Goal: Task Accomplishment & Management: Use online tool/utility

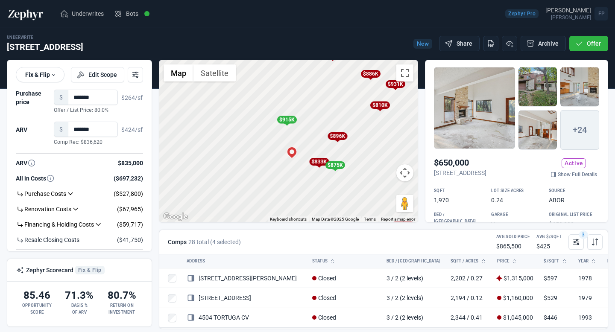
scroll to position [465, 0]
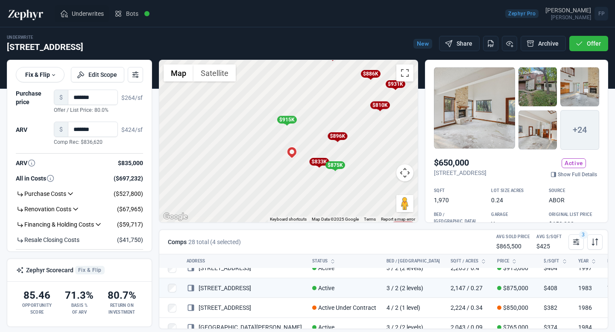
click at [77, 11] on span "Underwrites" at bounding box center [88, 13] width 32 height 9
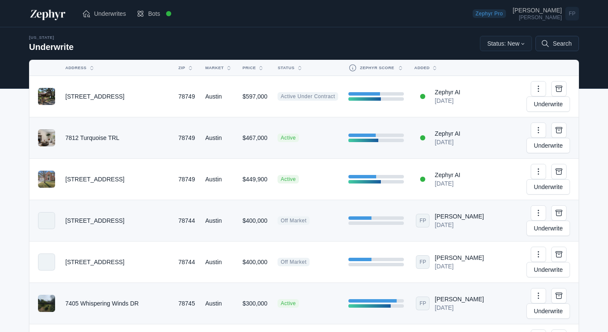
click at [563, 45] on button "Search" at bounding box center [558, 43] width 44 height 15
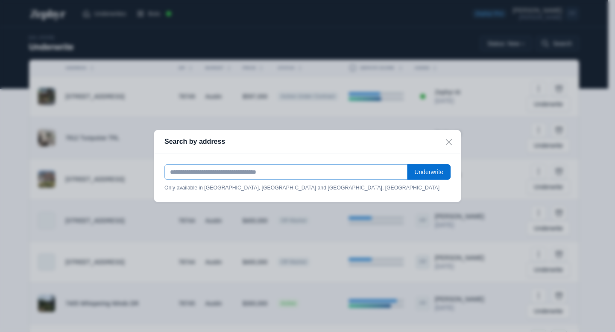
click at [247, 174] on input "text" at bounding box center [285, 171] width 243 height 15
click at [304, 174] on input "**********" at bounding box center [285, 171] width 243 height 15
type input "**********"
click at [419, 167] on button "Underwrite" at bounding box center [429, 171] width 44 height 15
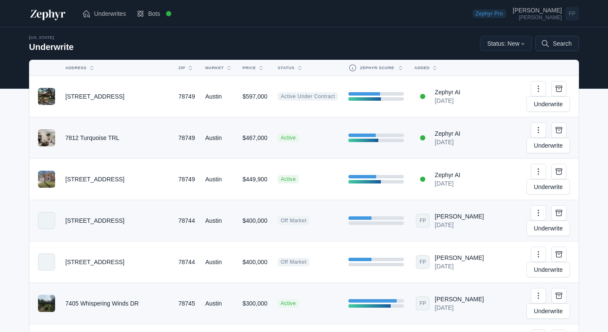
click at [564, 46] on button "Search" at bounding box center [558, 43] width 44 height 15
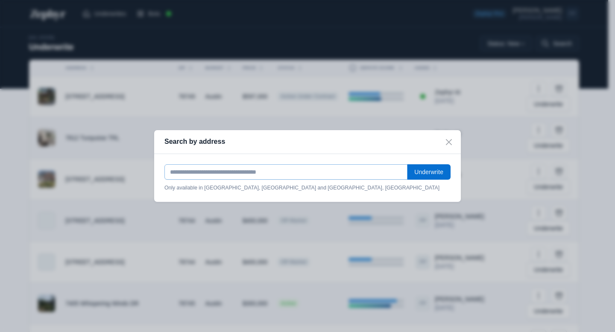
click at [233, 177] on input "text" at bounding box center [285, 171] width 243 height 15
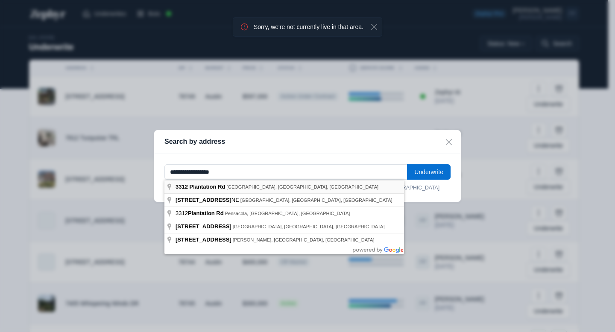
type input "**********"
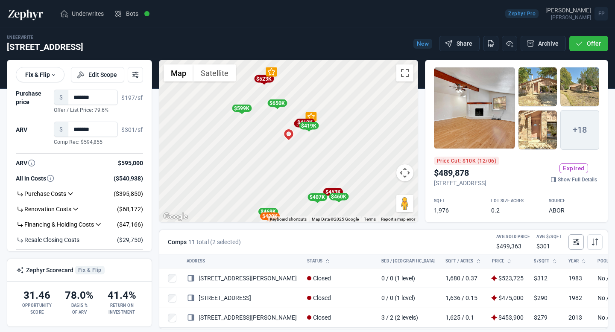
click at [578, 245] on icon at bounding box center [576, 242] width 9 height 9
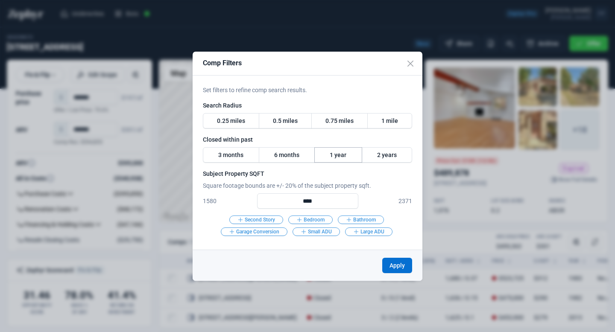
click at [336, 155] on label "1 year" at bounding box center [338, 154] width 48 height 15
click at [290, 152] on label "6 months" at bounding box center [287, 154] width 56 height 15
click at [328, 124] on label "0.75 miles" at bounding box center [339, 120] width 56 height 15
click at [396, 269] on button "Apply" at bounding box center [397, 265] width 30 height 15
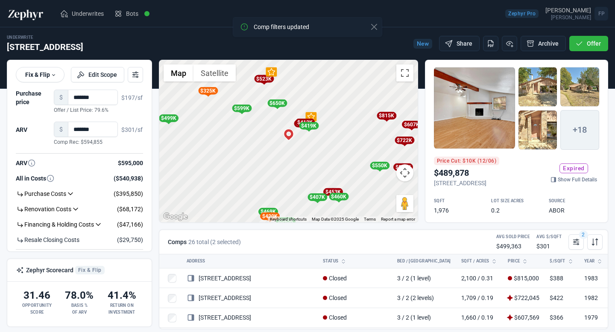
click at [298, 121] on div "$412K" at bounding box center [305, 123] width 20 height 8
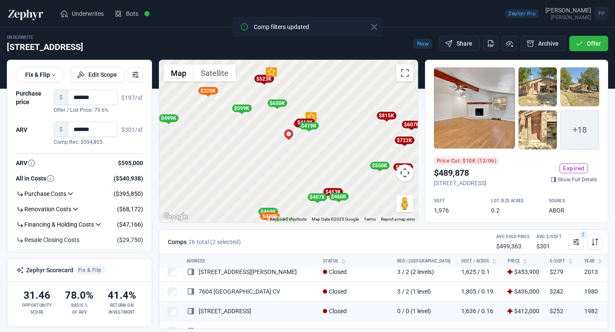
scroll to position [168, 0]
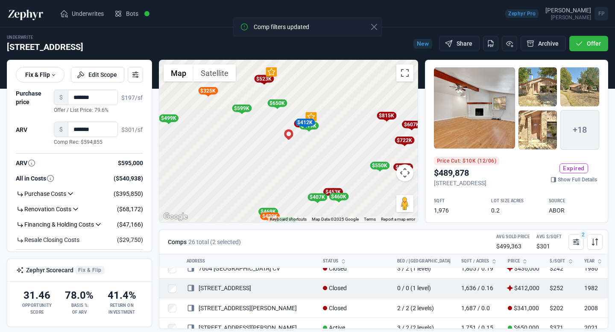
click at [234, 287] on link "[STREET_ADDRESS]" at bounding box center [219, 288] width 64 height 7
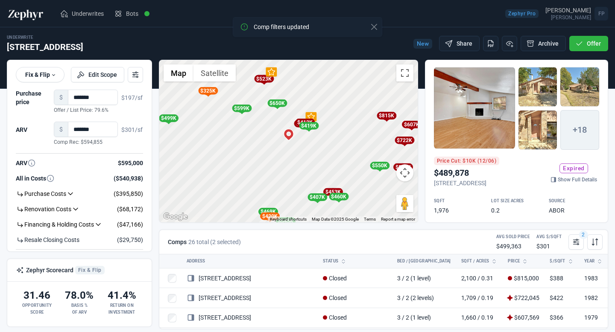
click at [306, 151] on div "To activate drag with keyboard, press Alt + Enter. Once in keyboard drag state,…" at bounding box center [288, 141] width 258 height 162
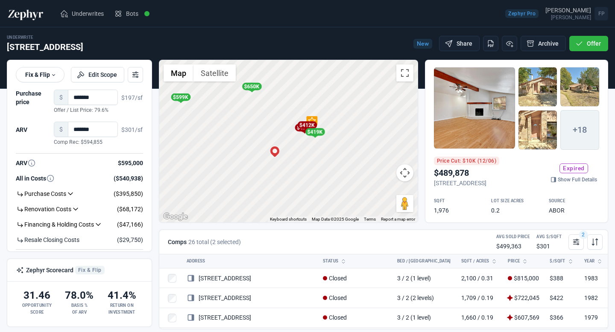
drag, startPoint x: 294, startPoint y: 134, endPoint x: 298, endPoint y: 161, distance: 27.6
click at [298, 161] on div "To activate drag with keyboard, press Alt + Enter. Once in keyboard drag state,…" at bounding box center [288, 141] width 258 height 162
click at [232, 123] on div "To activate drag with keyboard, press Alt + Enter. Once in keyboard drag state,…" at bounding box center [288, 141] width 258 height 162
click at [579, 246] on icon at bounding box center [576, 242] width 9 height 9
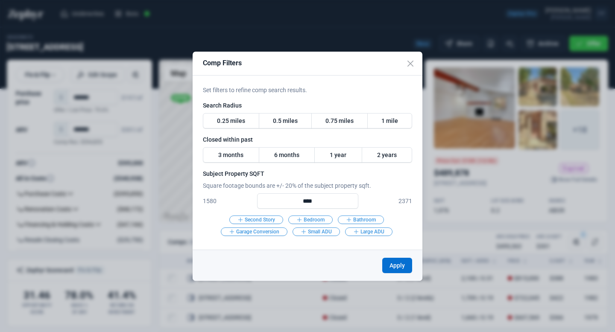
click at [413, 170] on div "Set filters to refine comp search results. Search Radius 0.25 miles 0.5 miles 0…" at bounding box center [308, 163] width 230 height 174
click at [413, 60] on button "Close" at bounding box center [411, 64] width 24 height 24
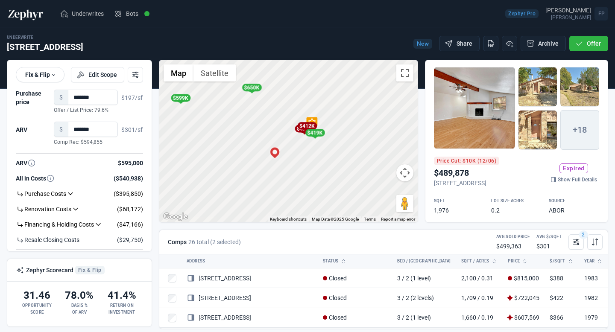
click at [491, 117] on div at bounding box center [474, 108] width 81 height 82
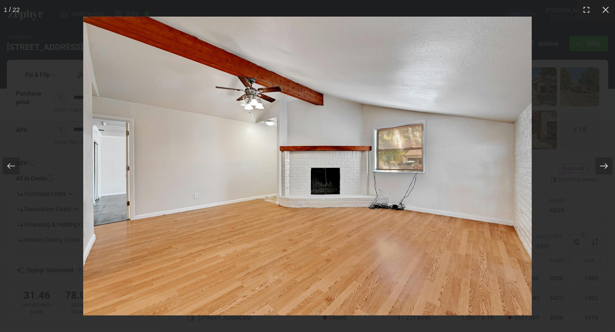
click at [601, 167] on icon at bounding box center [604, 166] width 9 height 9
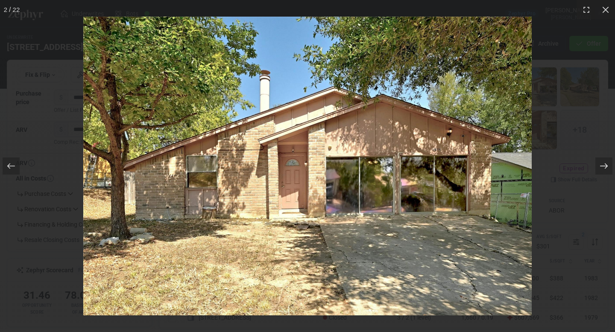
click at [601, 167] on icon at bounding box center [604, 166] width 9 height 9
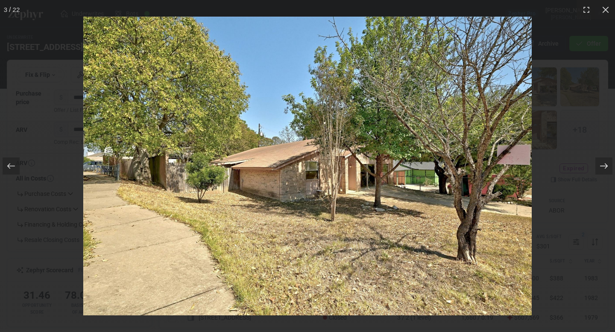
click at [601, 167] on icon at bounding box center [604, 166] width 9 height 9
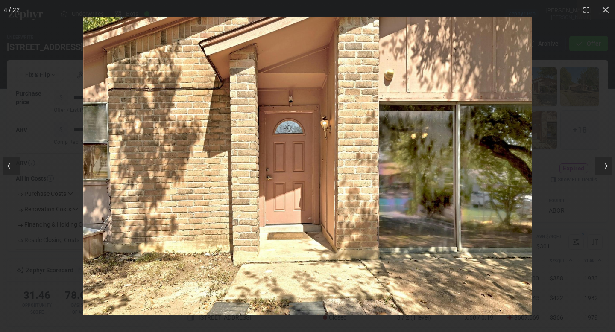
click at [601, 167] on icon at bounding box center [604, 166] width 9 height 9
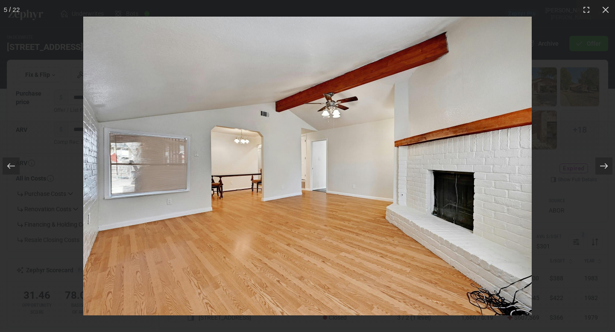
click at [601, 167] on icon at bounding box center [604, 166] width 9 height 9
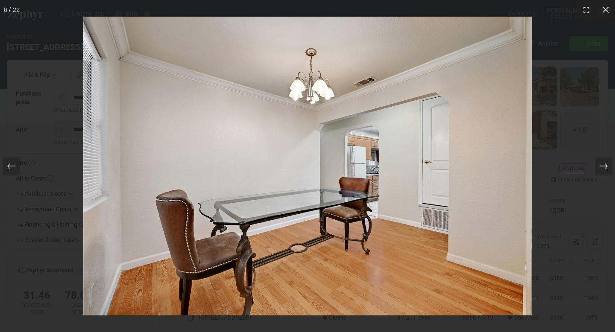
click at [601, 167] on icon at bounding box center [604, 166] width 9 height 9
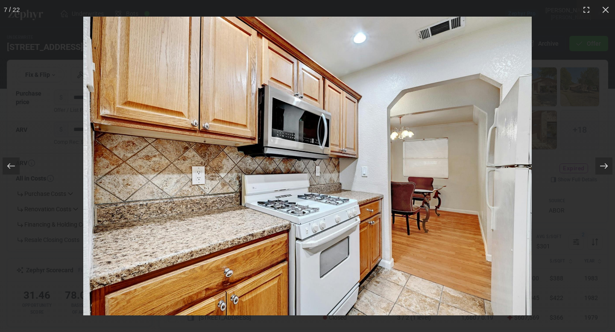
click at [601, 167] on icon at bounding box center [604, 166] width 9 height 9
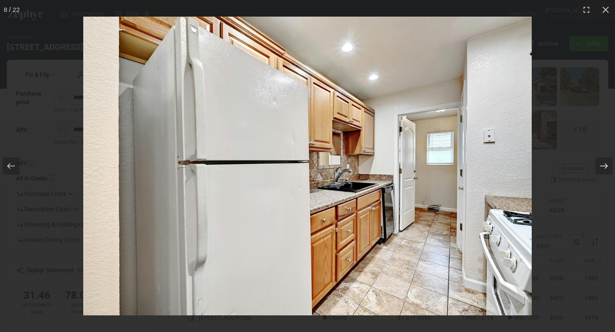
click at [601, 167] on icon at bounding box center [604, 166] width 9 height 9
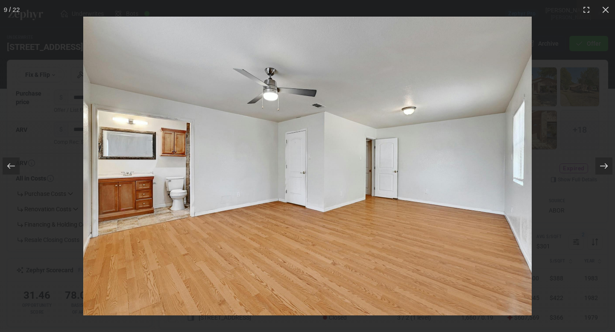
click at [601, 167] on icon at bounding box center [604, 166] width 9 height 9
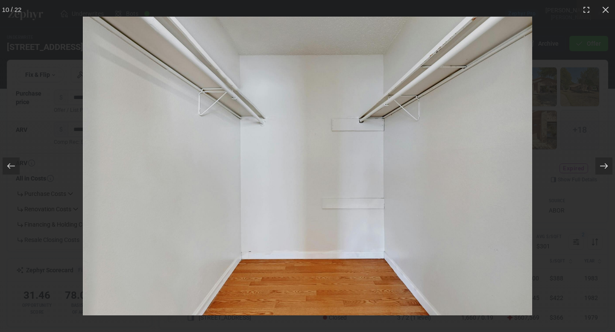
click at [601, 167] on icon at bounding box center [604, 166] width 9 height 9
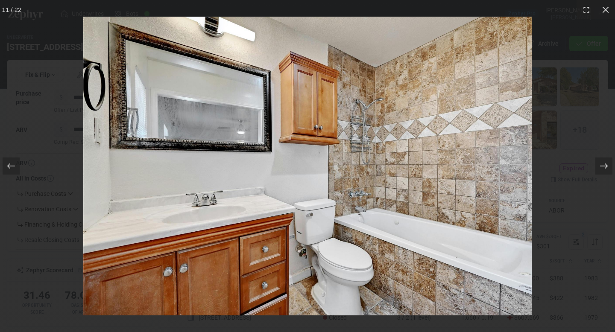
click at [601, 167] on icon at bounding box center [604, 166] width 9 height 9
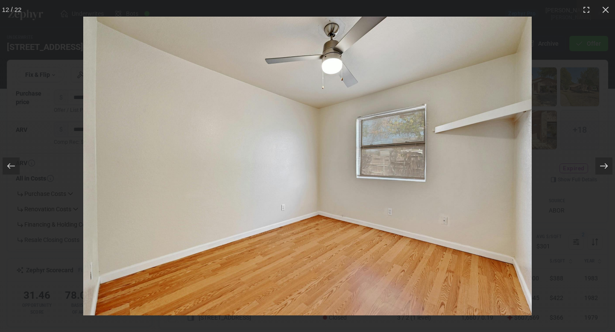
click at [601, 167] on icon at bounding box center [604, 166] width 9 height 9
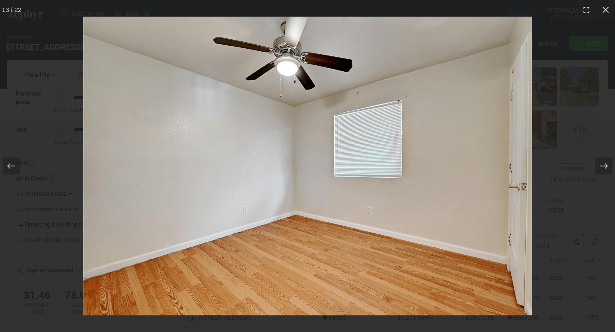
click at [601, 167] on icon at bounding box center [604, 166] width 9 height 9
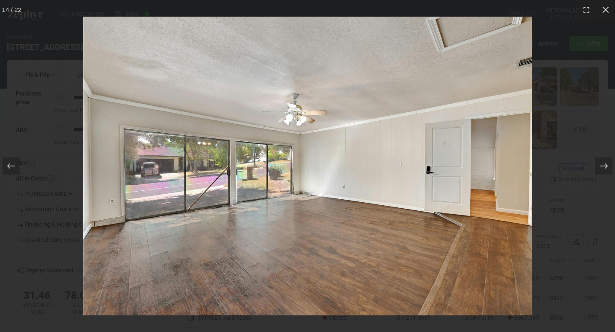
click at [601, 167] on icon at bounding box center [604, 166] width 9 height 9
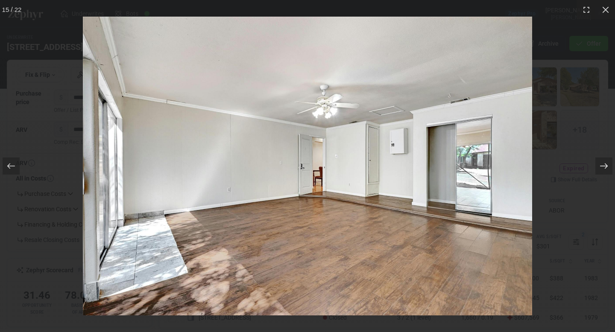
click at [601, 167] on icon at bounding box center [604, 166] width 9 height 9
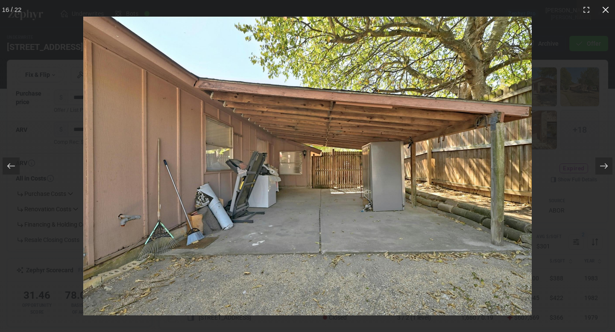
click at [605, 10] on icon at bounding box center [605, 9] width 6 height 6
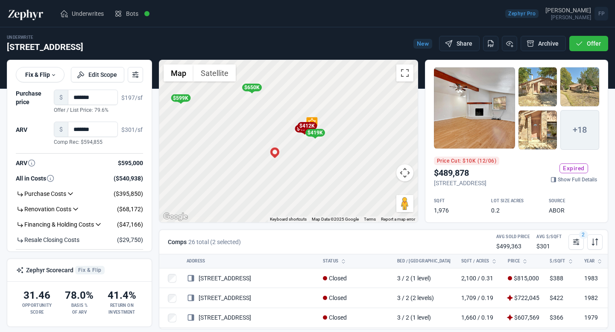
click at [297, 130] on div "$475K" at bounding box center [305, 129] width 20 height 8
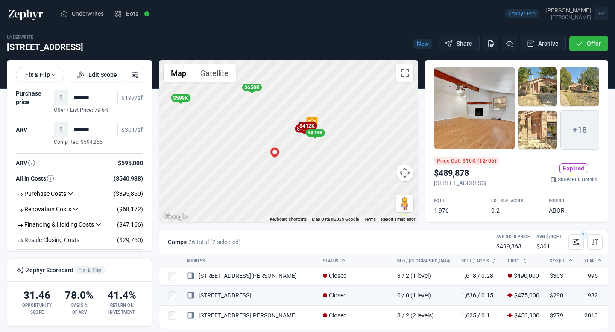
scroll to position [108, 0]
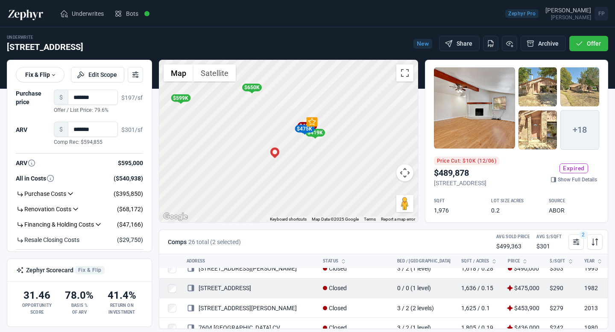
click at [237, 287] on link "[STREET_ADDRESS]" at bounding box center [219, 288] width 64 height 7
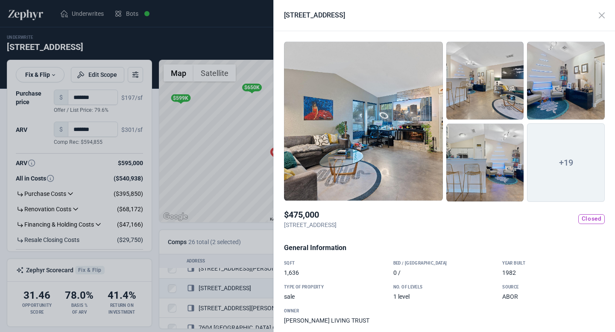
click at [422, 134] on div at bounding box center [363, 121] width 159 height 160
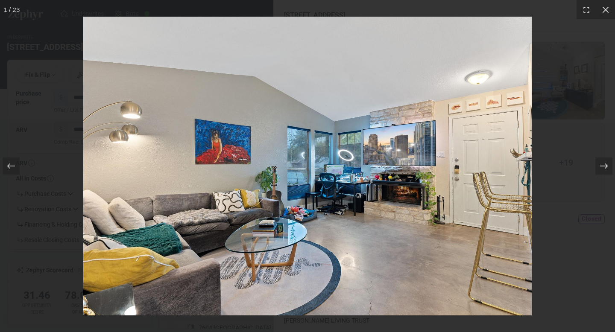
click at [606, 168] on icon at bounding box center [604, 167] width 8 height 6
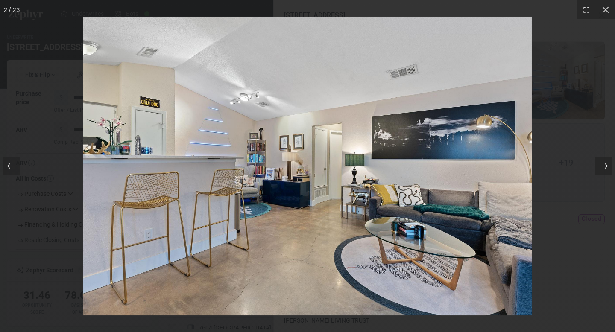
click at [606, 168] on icon at bounding box center [604, 167] width 8 height 6
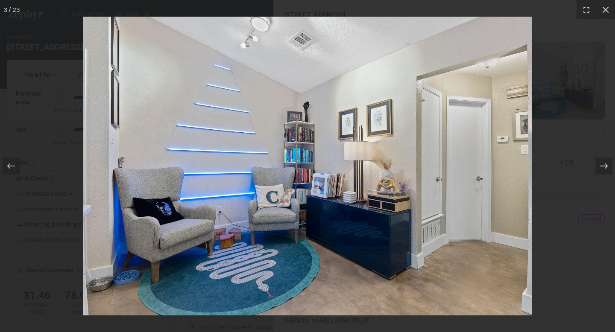
click at [606, 168] on icon at bounding box center [604, 167] width 8 height 6
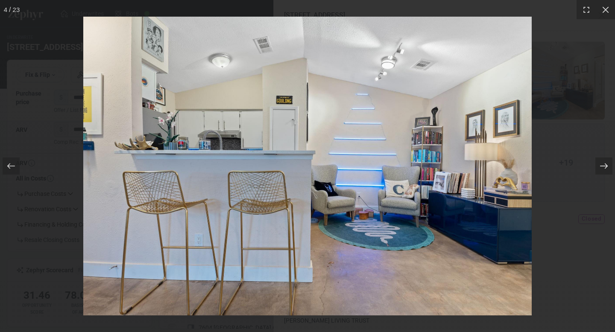
click at [606, 168] on icon at bounding box center [604, 167] width 8 height 6
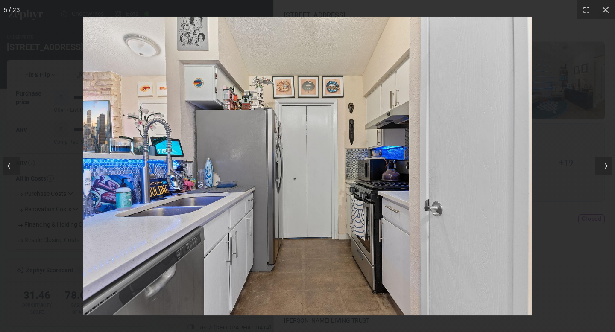
click at [606, 168] on icon at bounding box center [604, 167] width 8 height 6
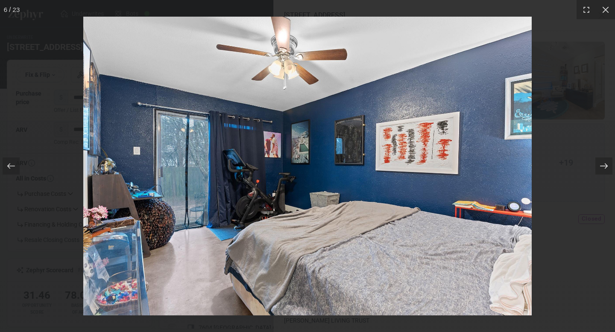
click at [606, 168] on icon at bounding box center [604, 167] width 8 height 6
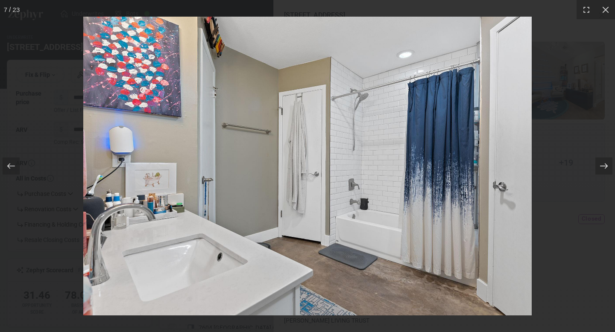
click at [606, 168] on icon at bounding box center [604, 167] width 8 height 6
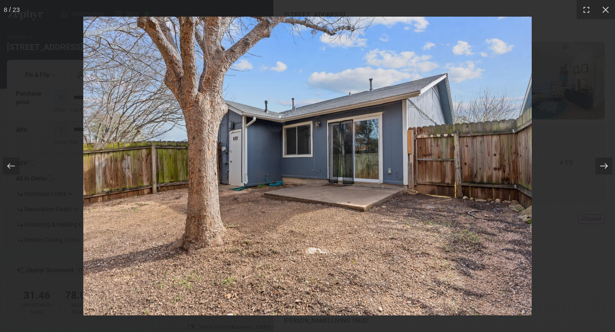
click at [606, 168] on icon at bounding box center [604, 167] width 8 height 6
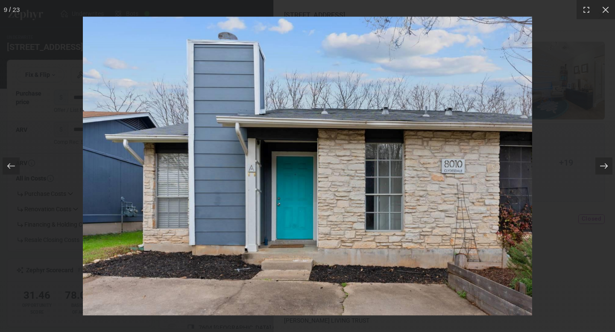
click at [606, 168] on icon at bounding box center [604, 167] width 8 height 6
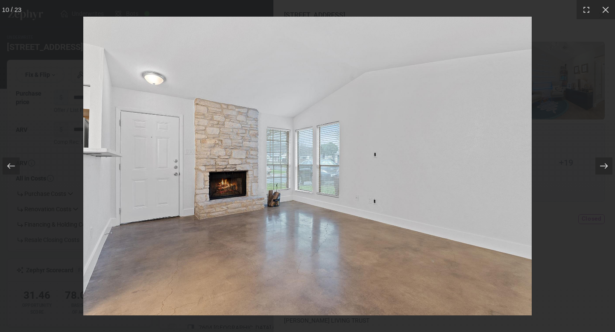
click at [606, 168] on icon at bounding box center [604, 167] width 8 height 6
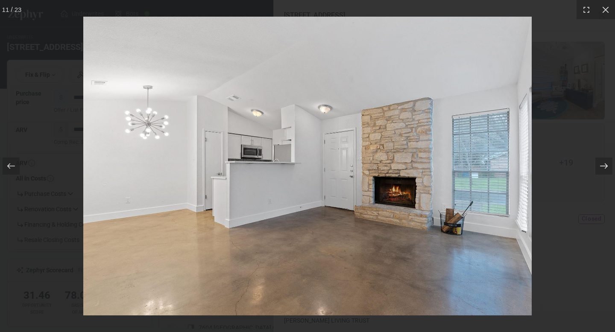
click at [606, 168] on icon at bounding box center [604, 167] width 8 height 6
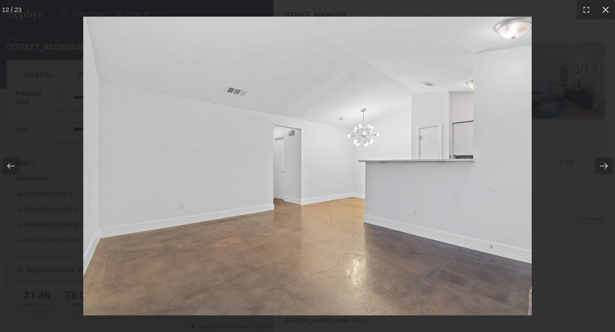
click at [607, 8] on icon at bounding box center [605, 9] width 6 height 6
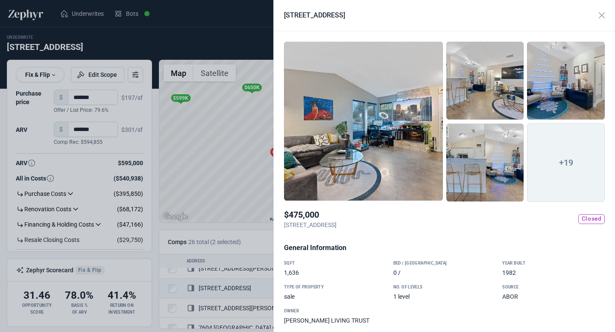
click at [220, 168] on div at bounding box center [307, 166] width 615 height 332
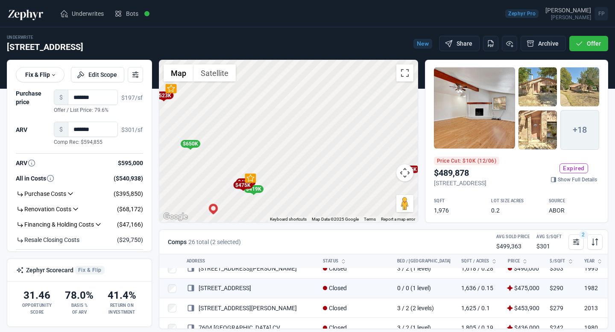
drag, startPoint x: 329, startPoint y: 155, endPoint x: 267, endPoint y: 212, distance: 83.4
click at [267, 212] on div "To activate drag with keyboard, press Alt + Enter. Once in keyboard drag state,…" at bounding box center [288, 141] width 258 height 162
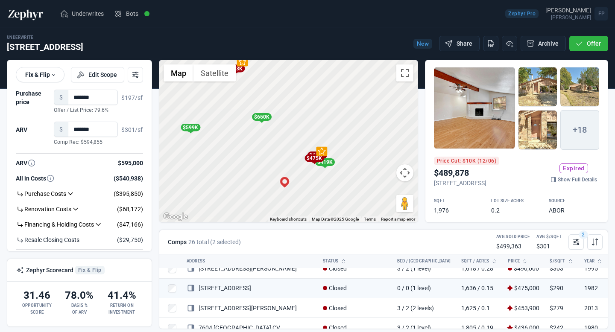
drag, startPoint x: 263, startPoint y: 127, endPoint x: 324, endPoint y: 101, distance: 66.4
click at [324, 101] on div "To activate drag with keyboard, press Alt + Enter. Once in keyboard drag state,…" at bounding box center [288, 141] width 258 height 162
click at [261, 118] on div "$650K" at bounding box center [262, 117] width 20 height 8
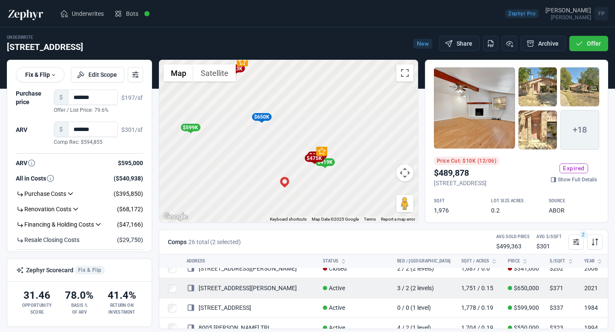
click at [218, 290] on link "[STREET_ADDRESS][PERSON_NAME]" at bounding box center [242, 288] width 110 height 7
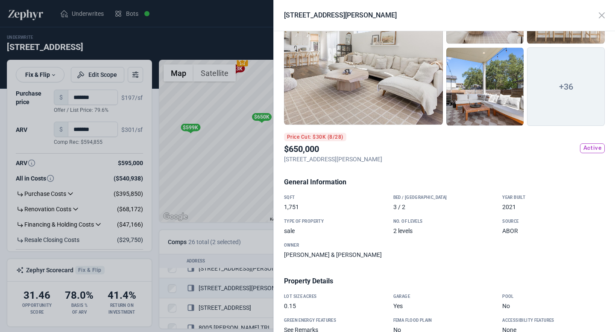
scroll to position [0, 0]
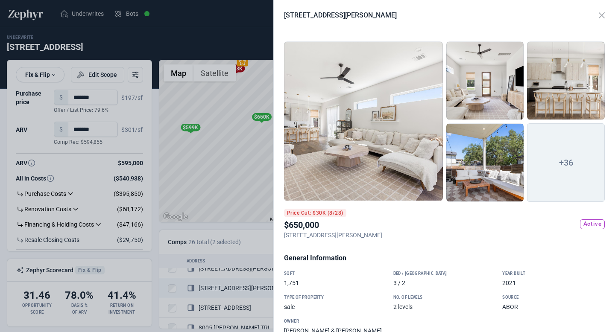
click at [382, 153] on div at bounding box center [363, 121] width 159 height 160
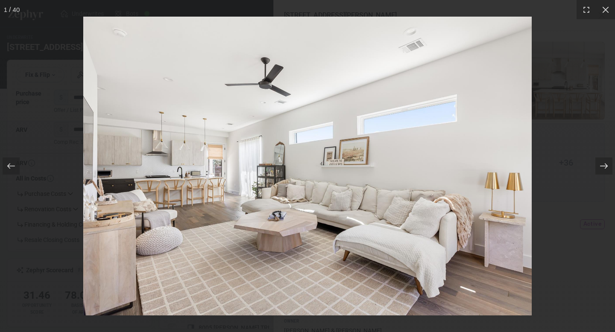
click at [598, 166] on div at bounding box center [603, 166] width 17 height 17
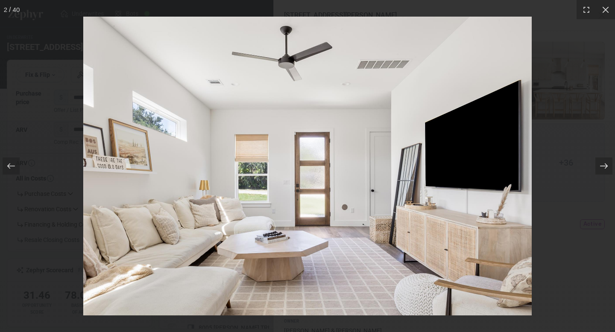
click at [598, 166] on div at bounding box center [603, 166] width 17 height 17
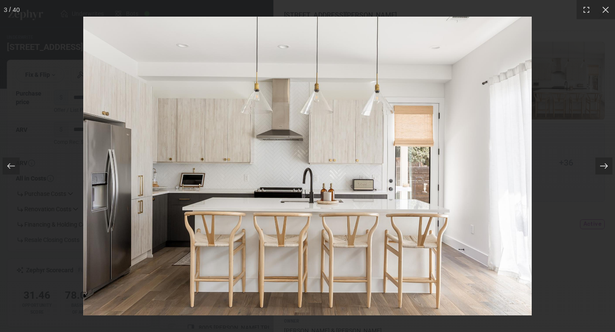
click at [598, 166] on div at bounding box center [603, 166] width 17 height 17
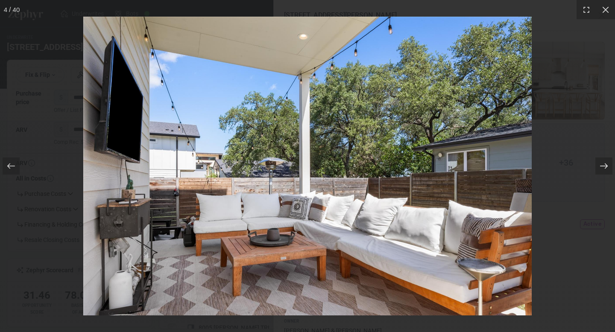
click at [598, 166] on div at bounding box center [603, 166] width 17 height 17
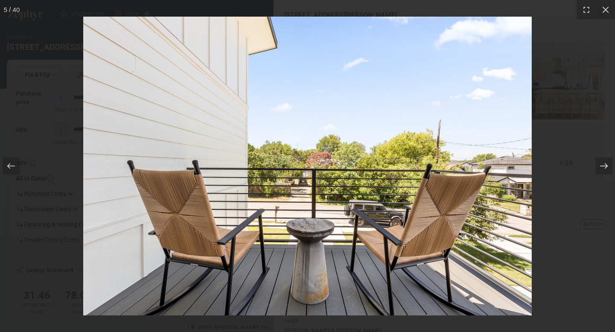
click at [598, 166] on div at bounding box center [603, 166] width 17 height 17
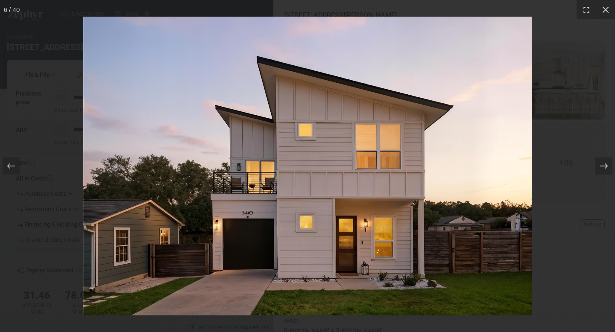
click at [598, 166] on div at bounding box center [603, 166] width 17 height 17
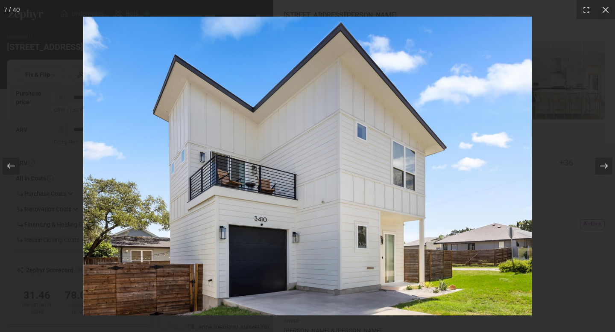
click at [598, 166] on div at bounding box center [603, 166] width 17 height 17
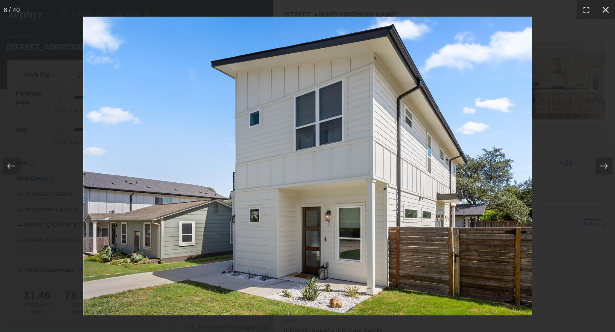
click at [609, 9] on icon at bounding box center [605, 10] width 9 height 9
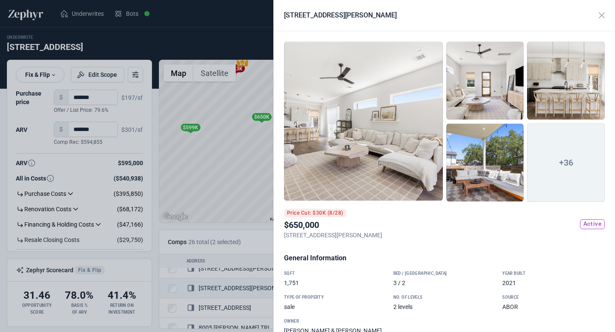
click at [210, 172] on div at bounding box center [307, 166] width 615 height 332
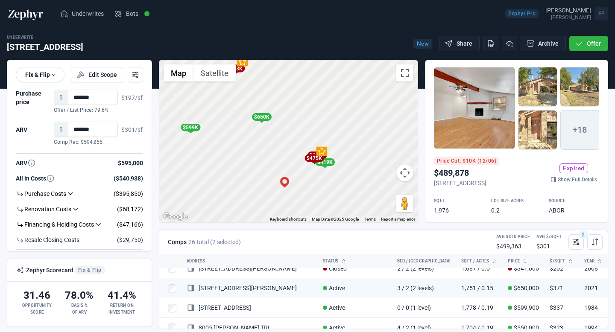
click at [313, 158] on div "$475K" at bounding box center [315, 159] width 20 height 8
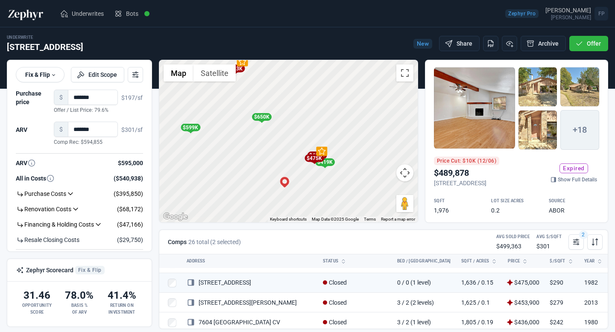
scroll to position [108, 0]
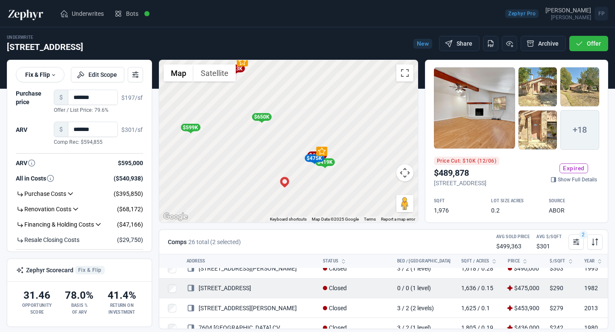
click at [219, 283] on td "8010 Clydesdale DR" at bounding box center [250, 288] width 136 height 20
click at [223, 295] on td "8010 Clydesdale DR" at bounding box center [250, 288] width 136 height 20
click at [223, 293] on td "8010 Clydesdale DR" at bounding box center [250, 288] width 136 height 20
click at [226, 291] on link "[STREET_ADDRESS]" at bounding box center [219, 288] width 64 height 7
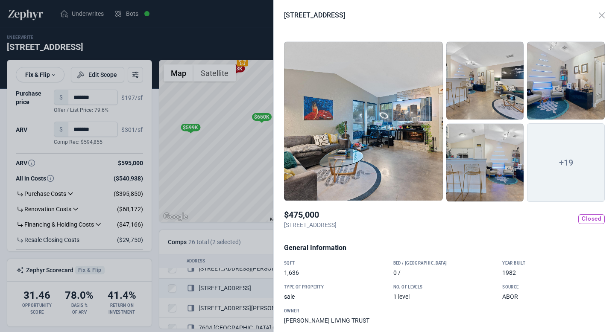
click at [409, 171] on div at bounding box center [363, 121] width 159 height 160
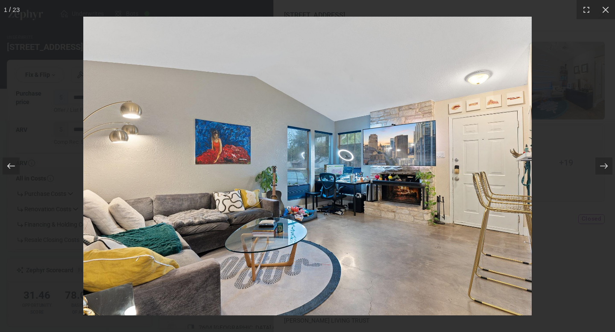
click at [15, 163] on icon at bounding box center [11, 166] width 9 height 9
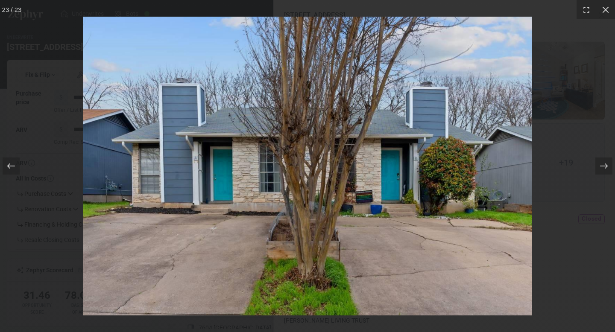
click at [15, 163] on icon at bounding box center [11, 166] width 9 height 9
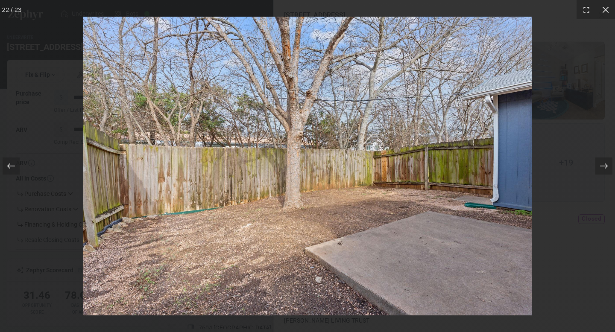
click at [15, 163] on icon at bounding box center [11, 166] width 9 height 9
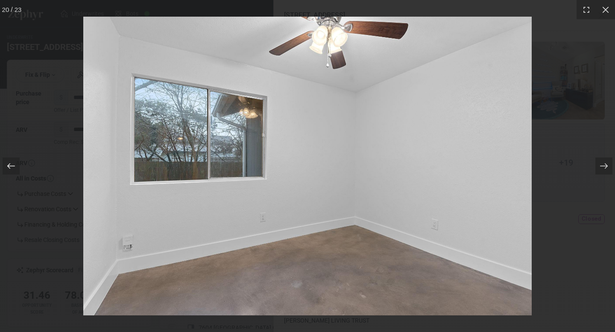
click at [15, 163] on icon at bounding box center [11, 166] width 9 height 9
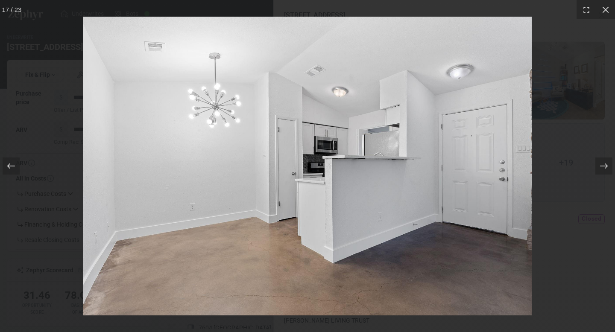
click at [15, 163] on icon at bounding box center [11, 166] width 9 height 9
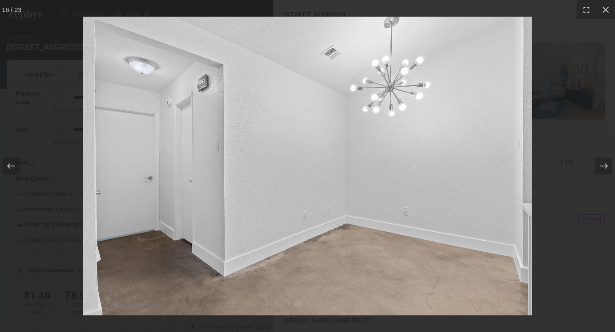
click at [15, 163] on icon at bounding box center [11, 166] width 9 height 9
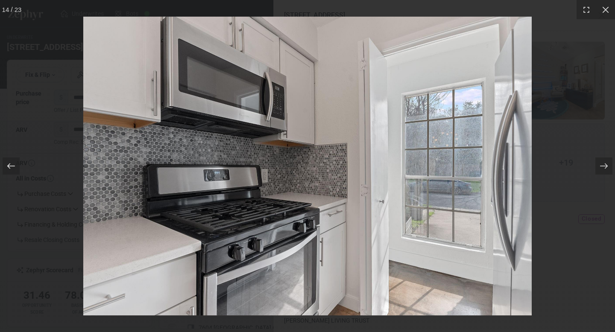
click at [15, 163] on icon at bounding box center [11, 166] width 9 height 9
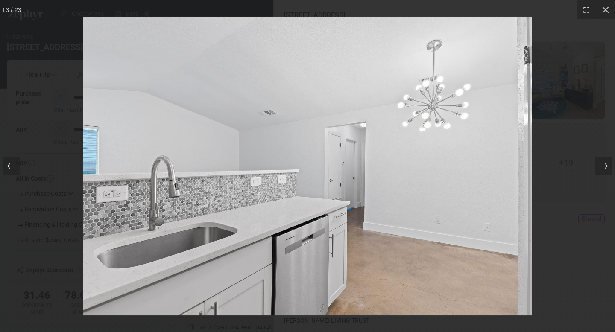
click at [15, 163] on icon at bounding box center [11, 166] width 9 height 9
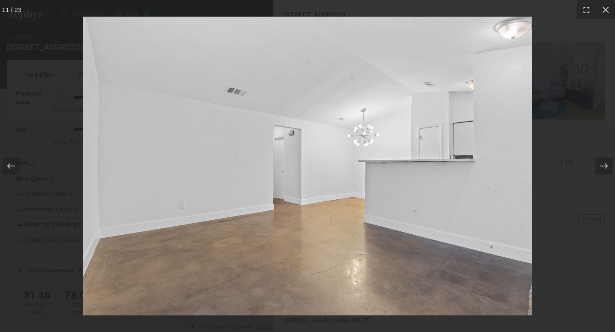
click at [15, 163] on icon at bounding box center [11, 166] width 9 height 9
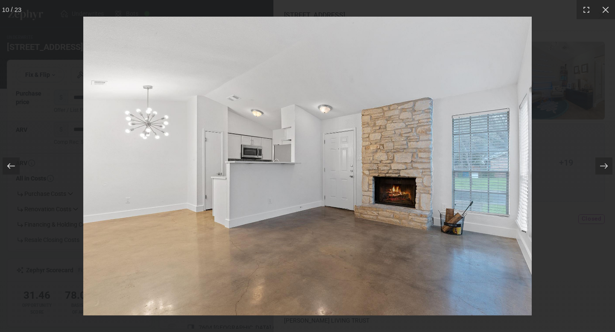
click at [15, 163] on icon at bounding box center [11, 166] width 9 height 9
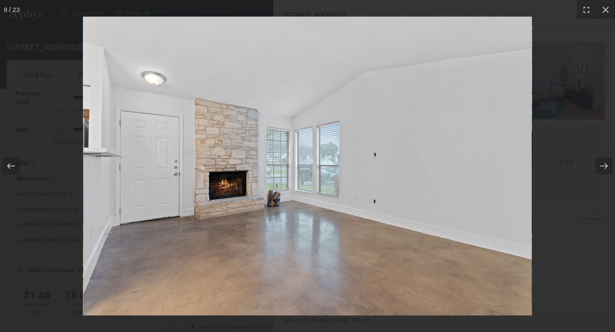
click at [15, 163] on icon at bounding box center [11, 166] width 9 height 9
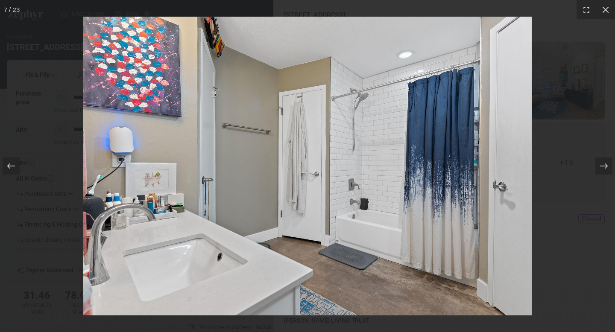
click at [15, 163] on icon at bounding box center [11, 166] width 9 height 9
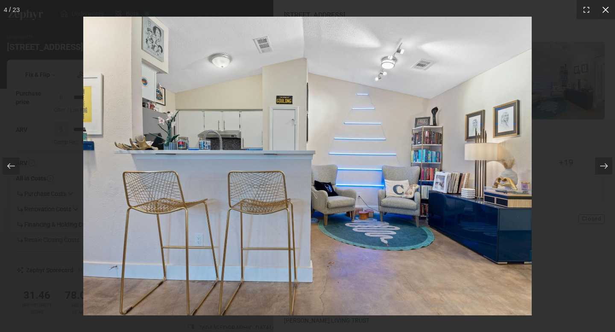
click at [601, 9] on icon at bounding box center [605, 10] width 9 height 9
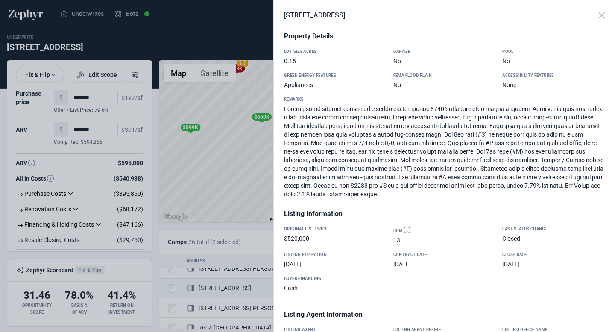
scroll to position [0, 0]
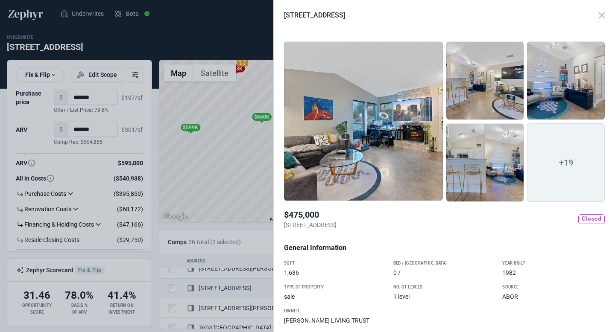
click at [235, 174] on div at bounding box center [307, 166] width 615 height 332
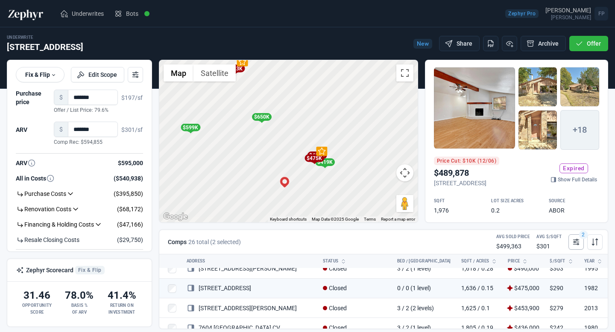
click at [580, 240] on icon at bounding box center [576, 242] width 9 height 9
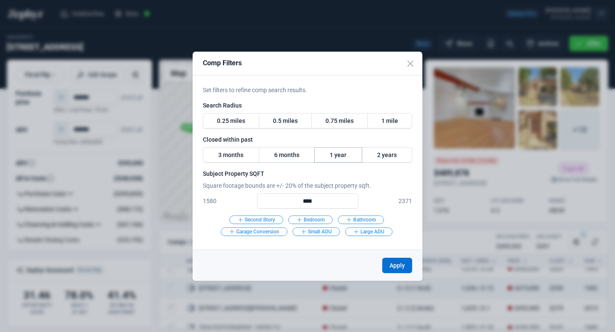
click at [343, 156] on label "1 year" at bounding box center [338, 154] width 48 height 15
click at [335, 154] on label "1 year" at bounding box center [338, 154] width 48 height 15
drag, startPoint x: 319, startPoint y: 200, endPoint x: 302, endPoint y: 200, distance: 17.5
click at [302, 200] on input "****" at bounding box center [307, 200] width 101 height 15
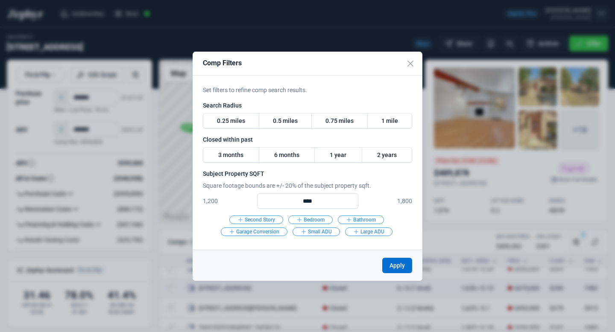
click at [211, 197] on p "1,200" at bounding box center [226, 201] width 47 height 9
click at [342, 203] on input "****" at bounding box center [307, 200] width 101 height 15
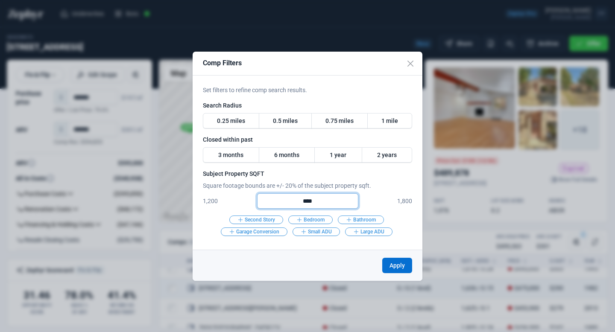
click at [342, 203] on input "****" at bounding box center [307, 200] width 101 height 15
type input "****"
click at [394, 266] on button "Apply" at bounding box center [397, 265] width 30 height 15
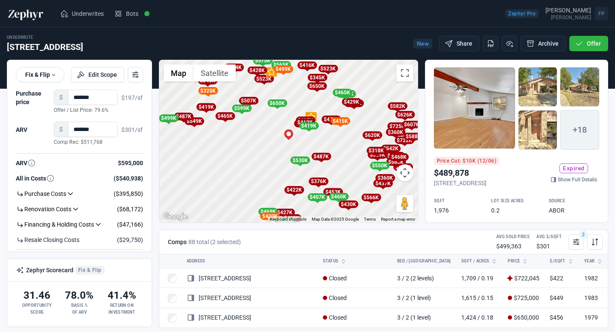
click at [273, 140] on div "To activate drag with keyboard, press Alt + Enter. Once in keyboard drag state,…" at bounding box center [288, 141] width 258 height 162
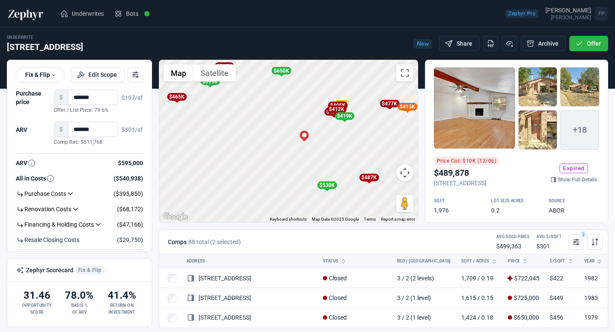
click at [329, 113] on div "$412K" at bounding box center [337, 109] width 20 height 8
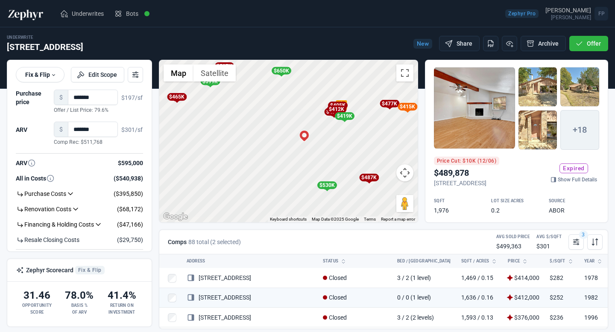
scroll to position [900, 0]
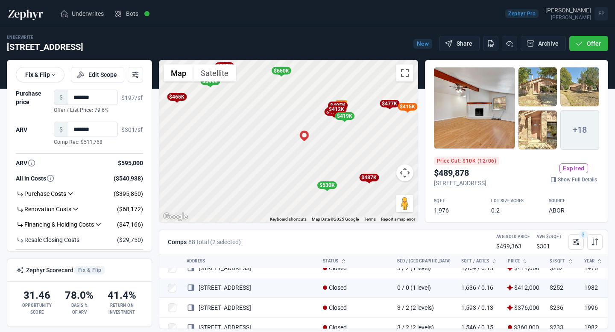
click at [326, 126] on div "To navigate, press the arrow keys. To activate drag with keyboard, press Alt + …" at bounding box center [288, 141] width 258 height 162
click at [326, 126] on div "To activate drag with keyboard, press Alt + Enter. Once in keyboard drag state,…" at bounding box center [288, 141] width 258 height 162
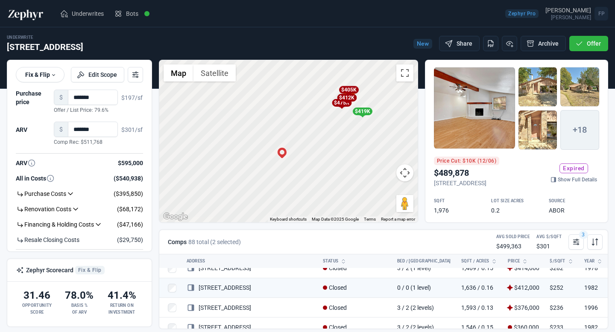
click at [336, 107] on div "$475K" at bounding box center [341, 103] width 11 height 9
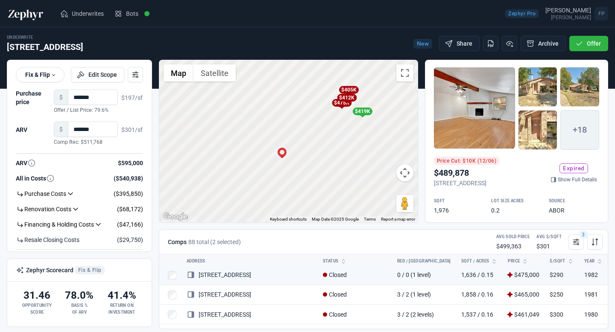
scroll to position [484, 0]
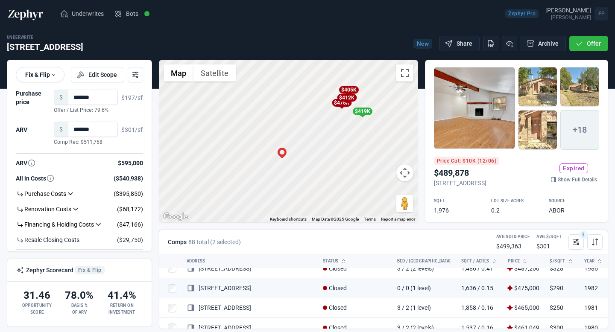
click at [351, 95] on div "$412K" at bounding box center [347, 98] width 20 height 8
click at [352, 90] on div "$405K" at bounding box center [349, 90] width 20 height 8
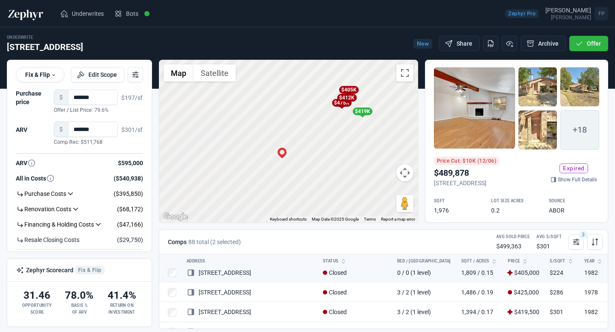
scroll to position [781, 0]
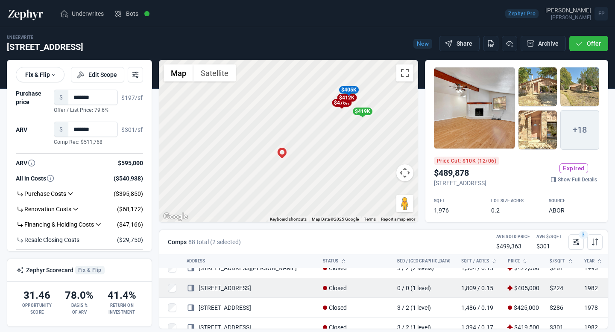
click at [239, 290] on link "[STREET_ADDRESS]" at bounding box center [219, 288] width 64 height 7
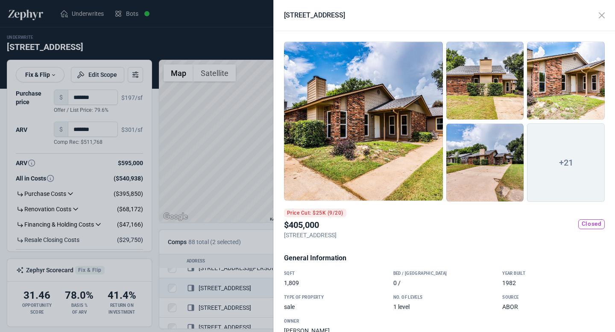
click at [498, 183] on div at bounding box center [485, 162] width 78 height 79
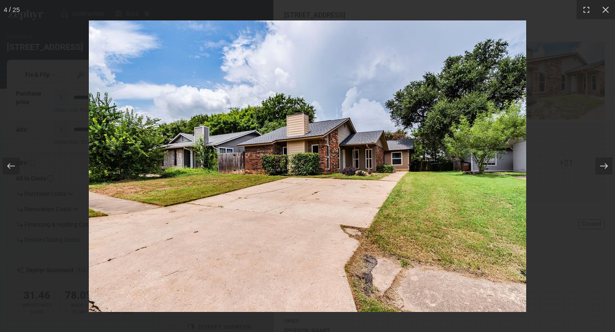
click at [605, 170] on icon at bounding box center [604, 166] width 9 height 9
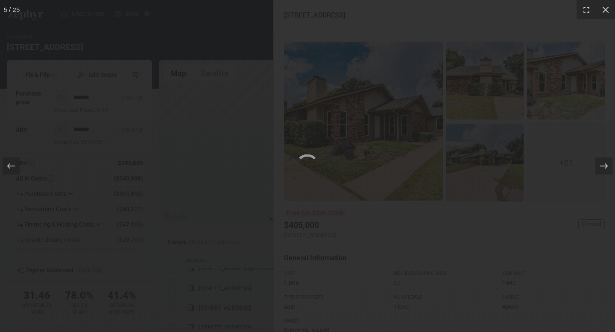
click at [605, 170] on icon at bounding box center [604, 166] width 9 height 9
click at [526, 216] on div "6 / 25" at bounding box center [307, 166] width 615 height 332
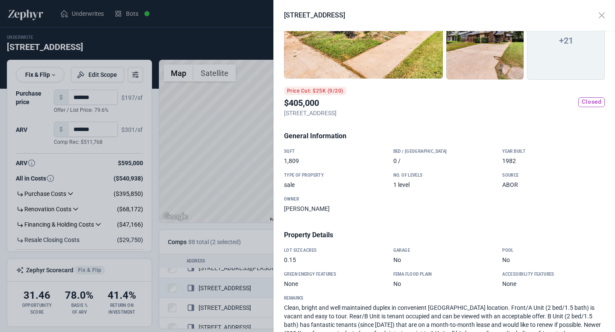
scroll to position [0, 0]
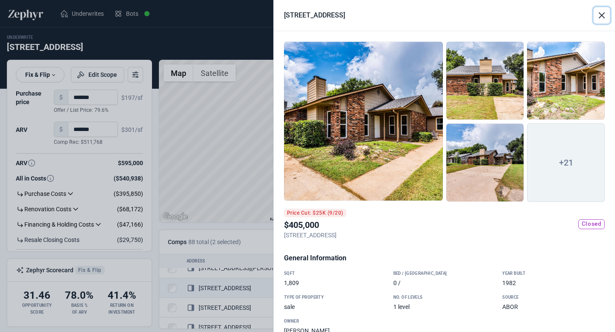
click at [604, 17] on button "Close" at bounding box center [602, 15] width 16 height 16
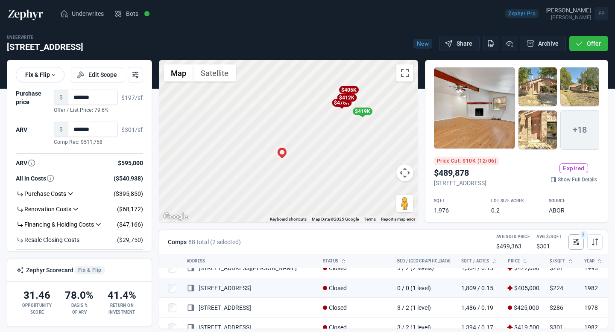
click at [573, 240] on icon at bounding box center [576, 242] width 9 height 9
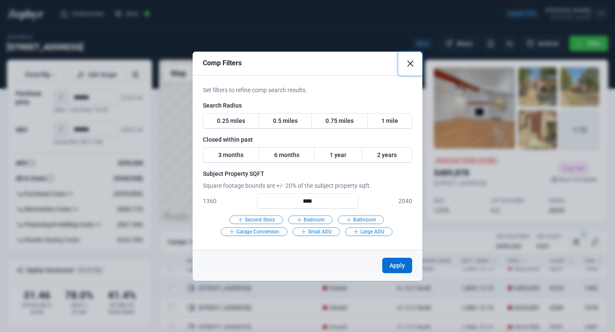
click at [410, 64] on button "Close" at bounding box center [411, 64] width 24 height 24
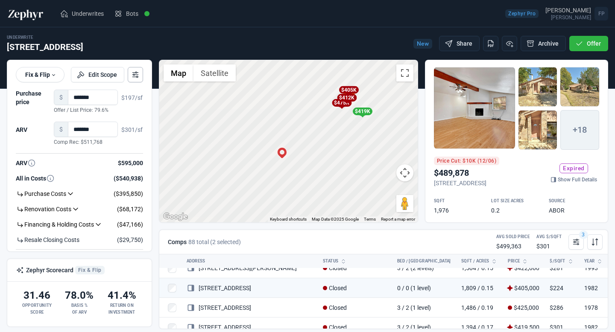
click at [135, 76] on icon at bounding box center [135, 74] width 9 height 9
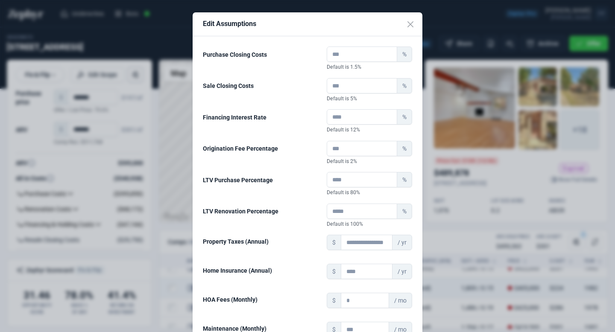
click at [135, 76] on div "Edit Assumptions Purchase Closing Costs % Default is 1.5% Sale Closing Costs % …" at bounding box center [307, 166] width 615 height 332
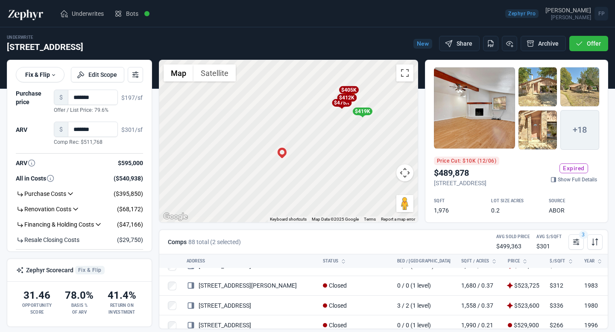
scroll to position [293, 0]
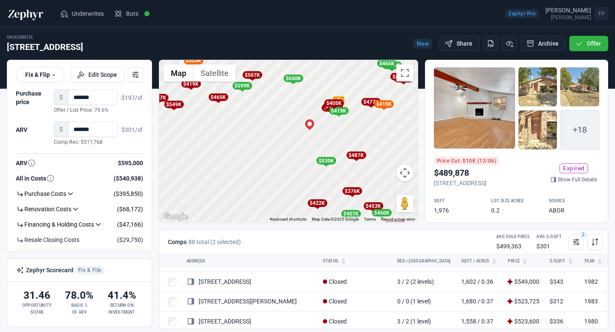
drag, startPoint x: 376, startPoint y: 147, endPoint x: 339, endPoint y: 145, distance: 37.2
click at [339, 145] on div "To activate drag with keyboard, press Alt + Enter. Once in keyboard drag state,…" at bounding box center [288, 141] width 258 height 162
click at [327, 162] on div "$530K" at bounding box center [326, 161] width 20 height 8
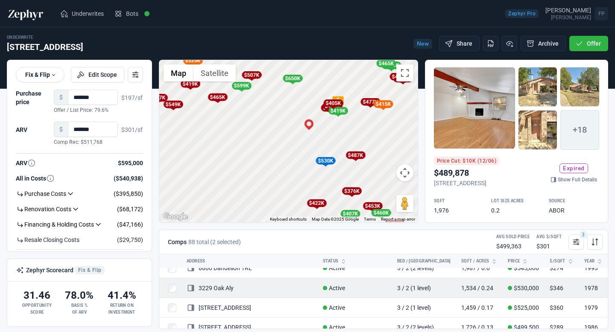
click at [214, 289] on link "3229 Oak Aly" at bounding box center [210, 288] width 47 height 7
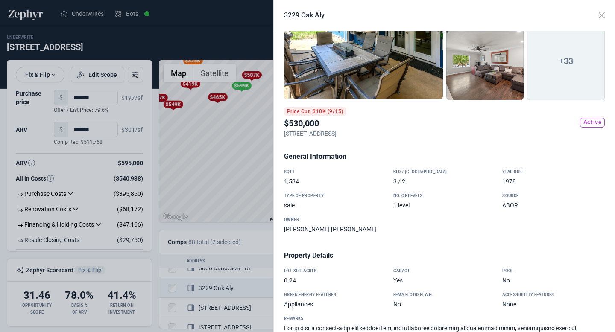
scroll to position [0, 0]
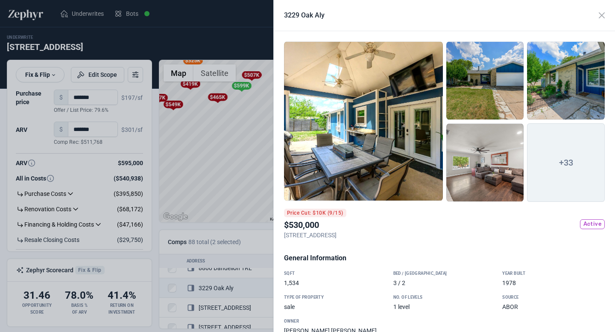
click at [387, 120] on div at bounding box center [363, 121] width 159 height 160
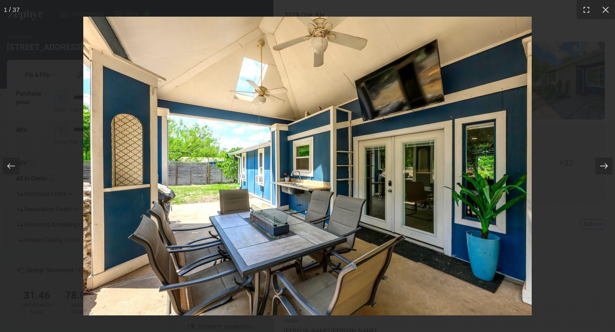
click at [595, 164] on div at bounding box center [603, 166] width 17 height 17
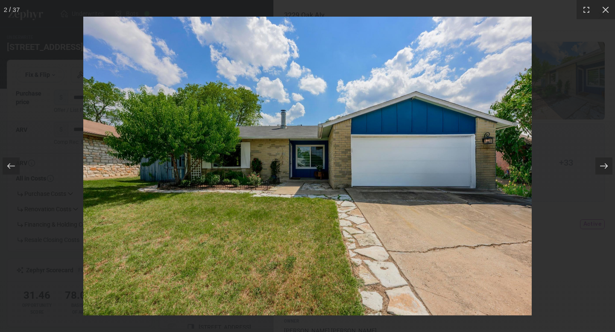
click at [595, 164] on div at bounding box center [603, 166] width 17 height 17
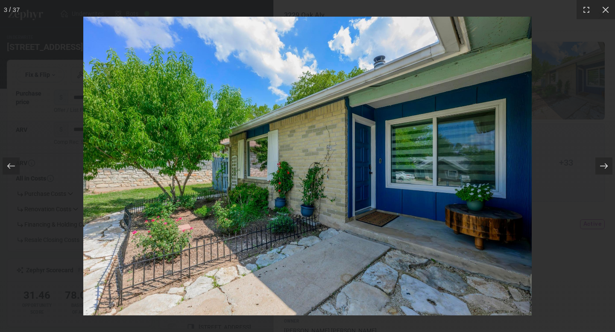
click at [595, 164] on div at bounding box center [603, 166] width 17 height 17
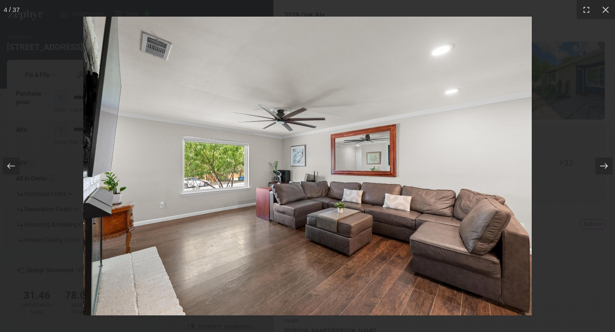
click at [595, 164] on div at bounding box center [603, 166] width 17 height 17
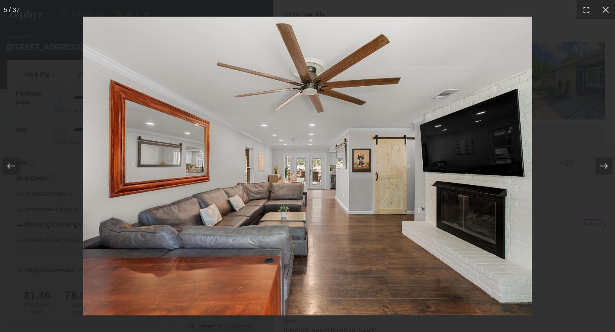
click at [595, 164] on div at bounding box center [603, 166] width 17 height 17
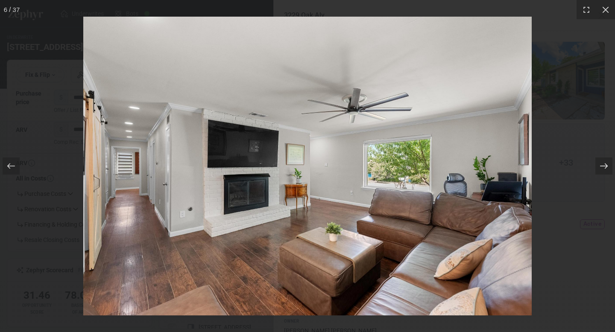
click at [595, 164] on div at bounding box center [603, 166] width 17 height 17
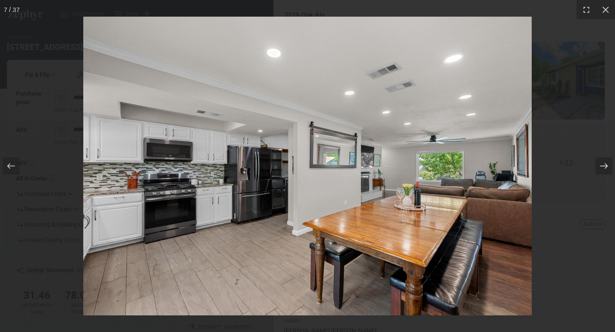
click at [595, 164] on div at bounding box center [603, 166] width 17 height 17
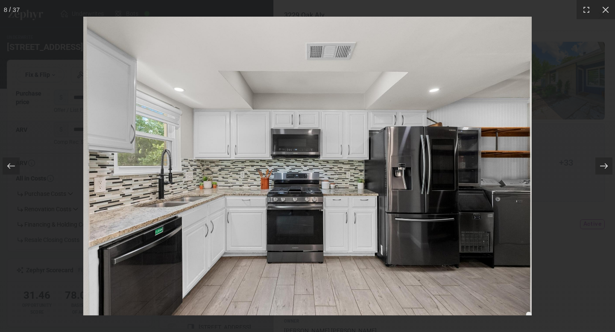
click at [595, 164] on div at bounding box center [603, 166] width 17 height 17
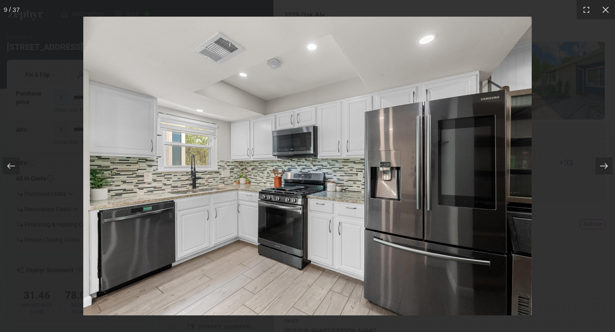
click at [595, 164] on div at bounding box center [603, 166] width 17 height 17
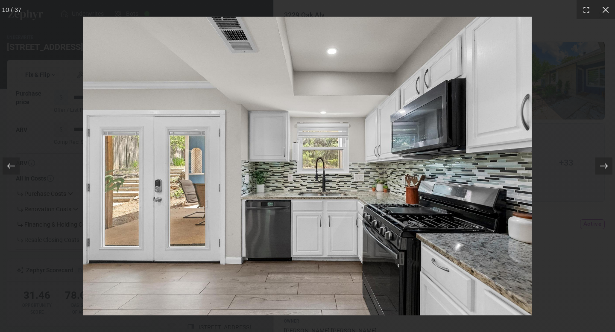
click at [595, 164] on div at bounding box center [603, 166] width 17 height 17
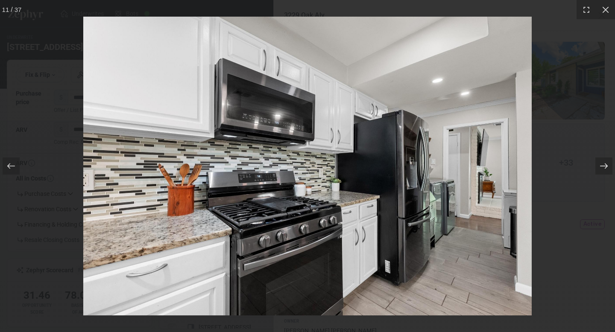
click at [595, 164] on div at bounding box center [603, 166] width 17 height 17
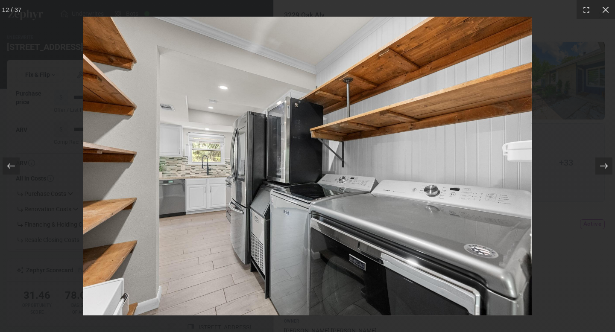
click at [595, 164] on div at bounding box center [603, 166] width 17 height 17
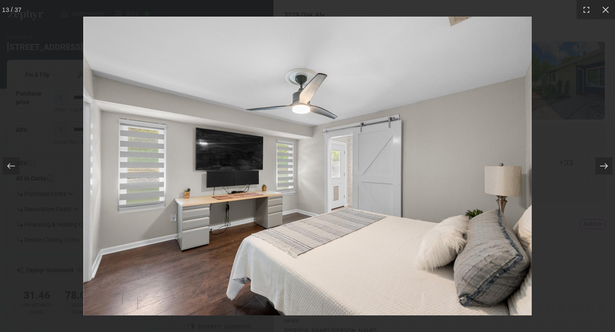
click at [595, 164] on div at bounding box center [603, 166] width 17 height 17
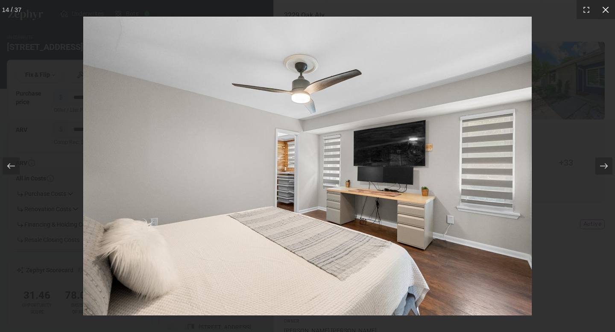
click at [605, 10] on icon at bounding box center [605, 10] width 9 height 9
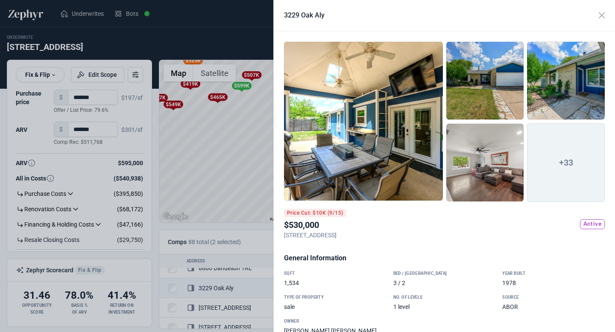
click at [264, 166] on div at bounding box center [307, 166] width 615 height 332
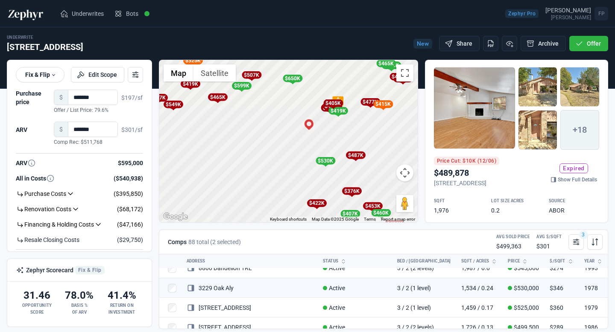
click at [358, 155] on div "$487K" at bounding box center [356, 156] width 20 height 8
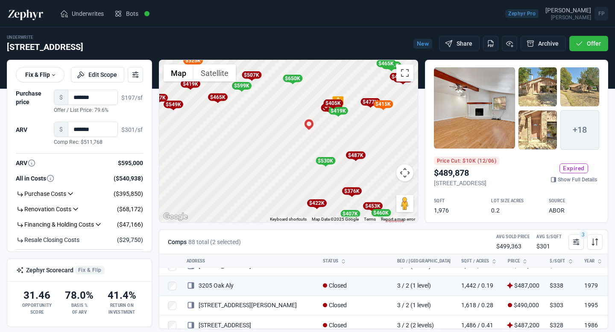
scroll to position [425, 0]
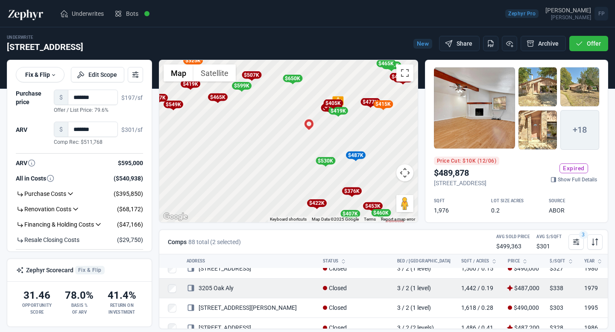
click at [234, 288] on link "3205 Oak Aly" at bounding box center [210, 288] width 47 height 7
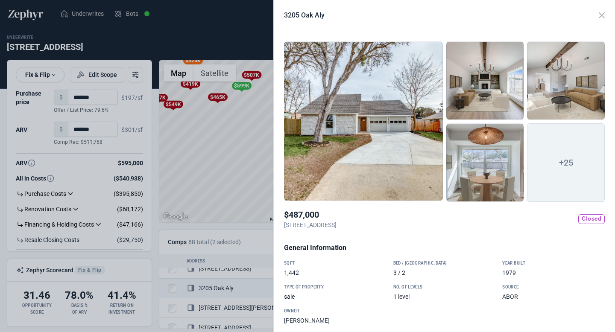
click at [394, 140] on div at bounding box center [363, 121] width 159 height 160
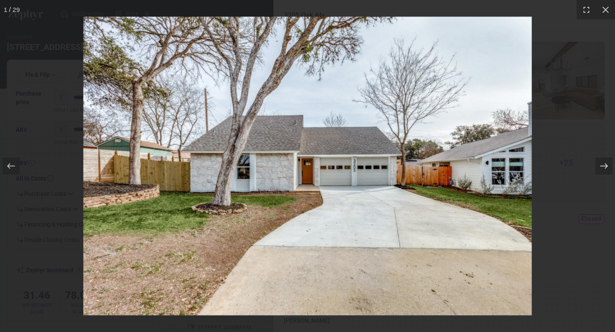
click at [600, 168] on icon at bounding box center [604, 166] width 9 height 9
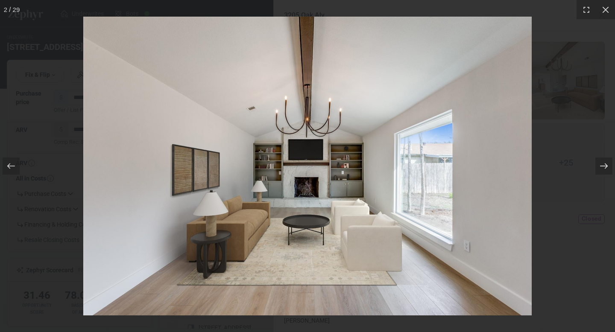
click at [608, 175] on div at bounding box center [599, 166] width 32 height 43
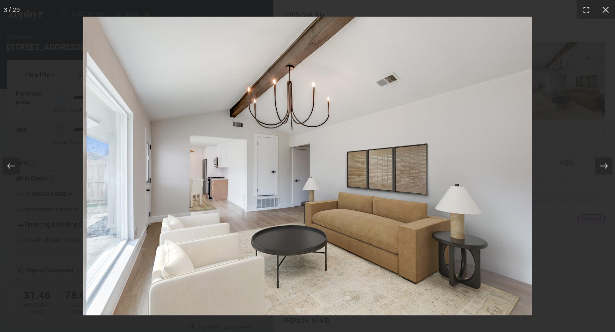
click at [607, 170] on icon at bounding box center [604, 166] width 9 height 9
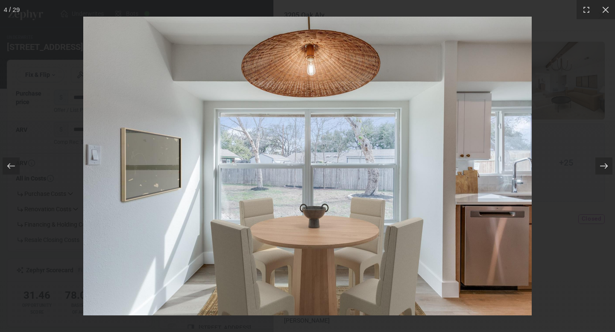
click at [607, 170] on icon at bounding box center [604, 166] width 9 height 9
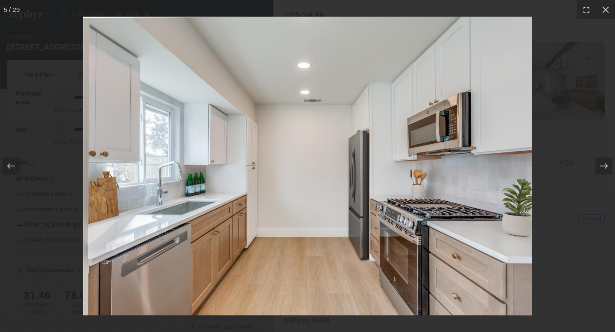
click at [607, 170] on icon at bounding box center [604, 166] width 9 height 9
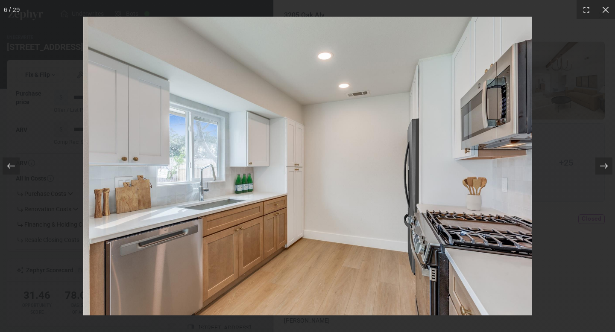
click at [607, 170] on icon at bounding box center [604, 166] width 9 height 9
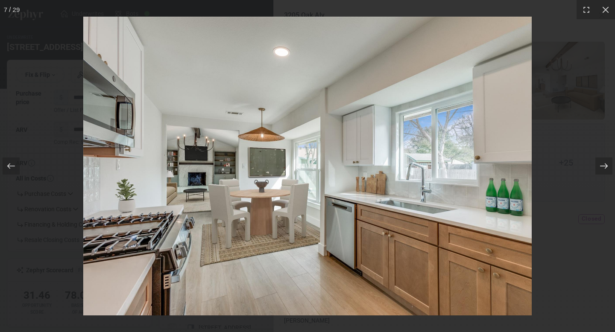
click at [607, 170] on icon at bounding box center [604, 166] width 9 height 9
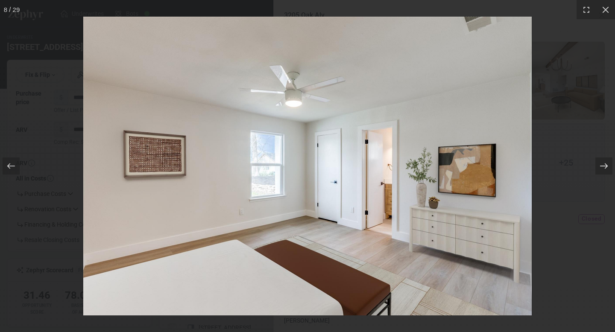
click at [607, 170] on icon at bounding box center [604, 166] width 9 height 9
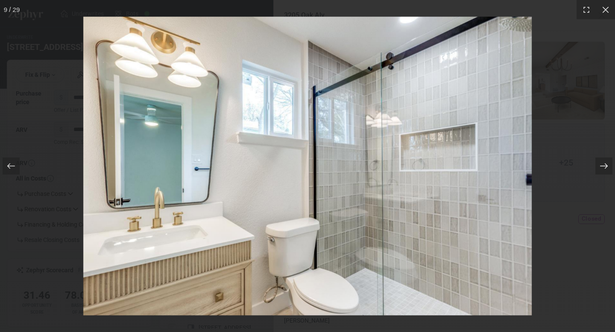
click at [607, 170] on icon at bounding box center [604, 166] width 9 height 9
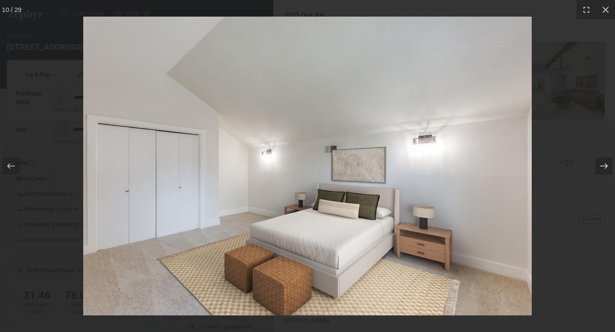
click at [607, 170] on icon at bounding box center [604, 166] width 9 height 9
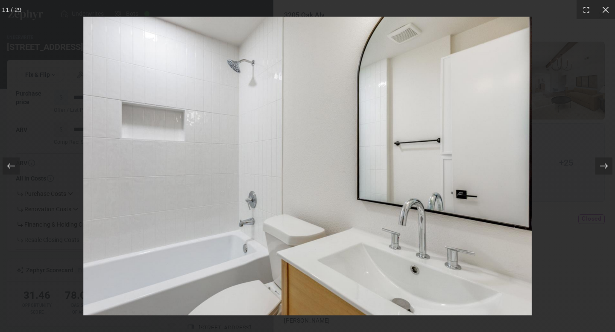
click at [607, 170] on icon at bounding box center [604, 166] width 9 height 9
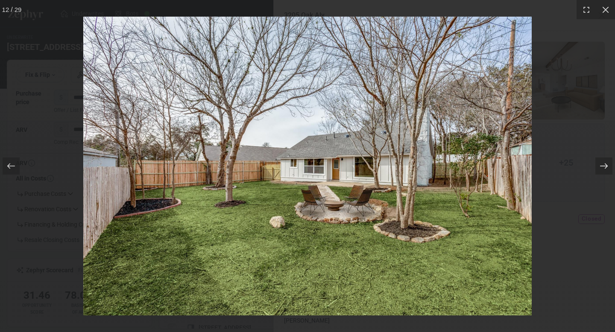
click at [607, 170] on icon at bounding box center [604, 166] width 9 height 9
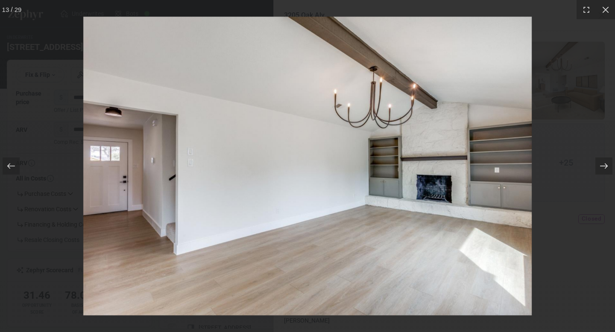
click at [607, 170] on icon at bounding box center [604, 166] width 9 height 9
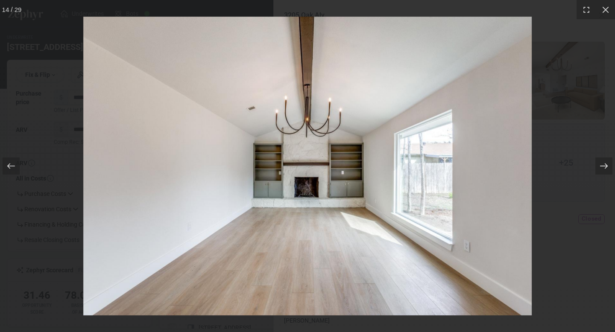
click at [607, 170] on icon at bounding box center [604, 166] width 9 height 9
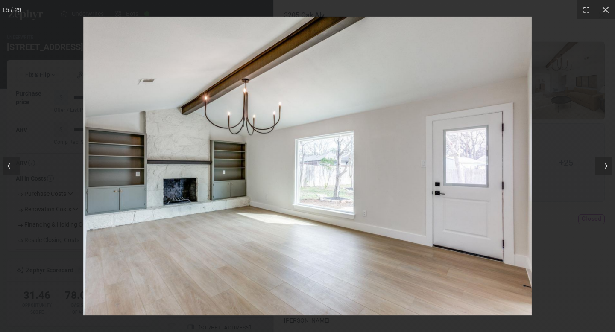
click at [607, 170] on icon at bounding box center [604, 166] width 9 height 9
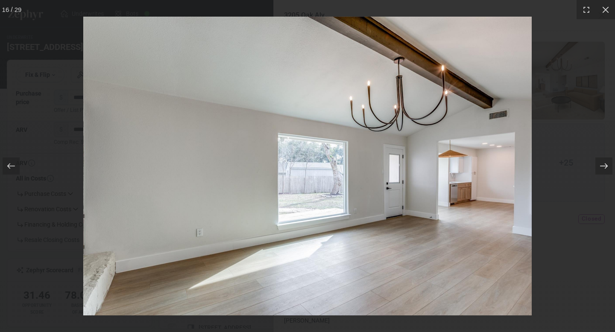
click at [607, 170] on icon at bounding box center [604, 166] width 9 height 9
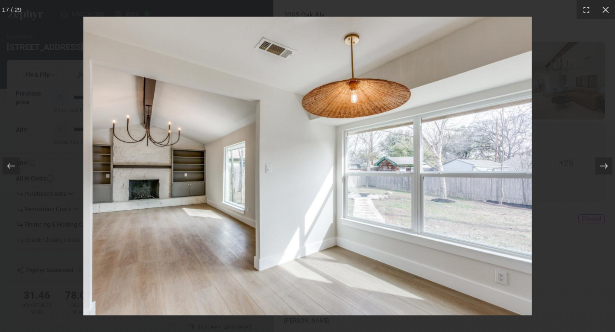
click at [607, 170] on icon at bounding box center [604, 166] width 9 height 9
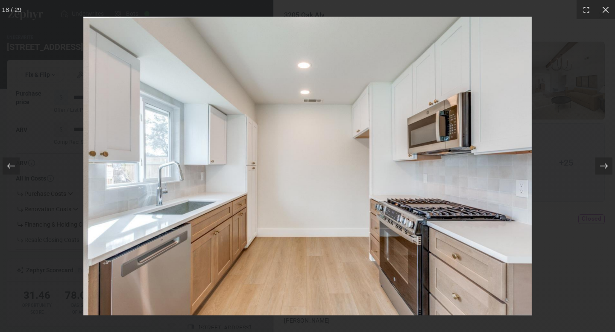
click at [607, 170] on icon at bounding box center [604, 166] width 9 height 9
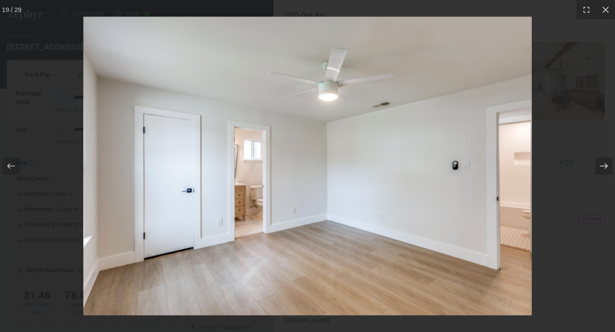
click at [607, 170] on icon at bounding box center [604, 166] width 9 height 9
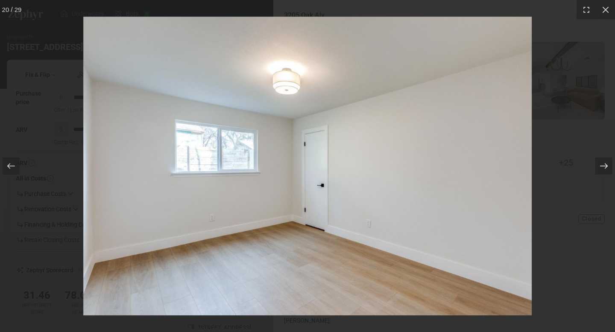
click at [607, 170] on icon at bounding box center [604, 166] width 9 height 9
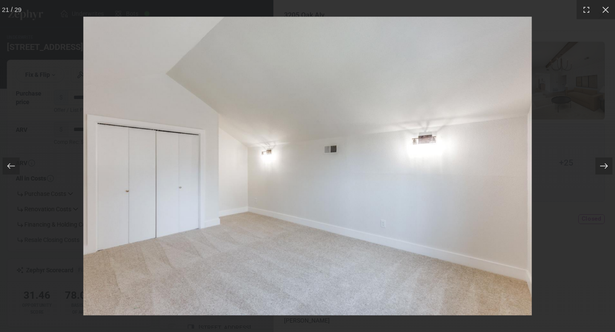
click at [607, 170] on icon at bounding box center [604, 166] width 9 height 9
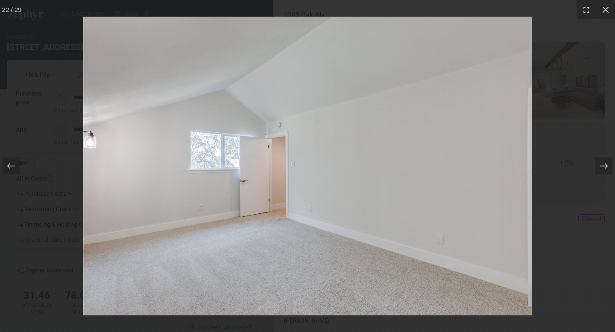
click at [607, 170] on icon at bounding box center [604, 166] width 9 height 9
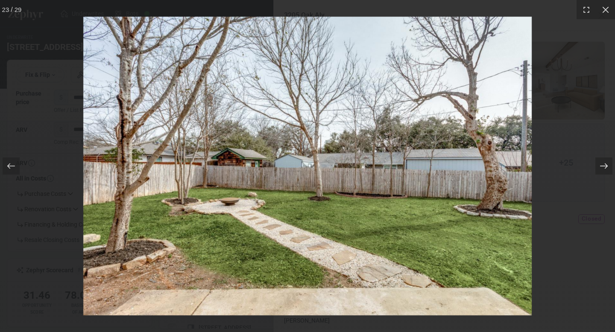
click at [607, 169] on icon at bounding box center [604, 166] width 9 height 9
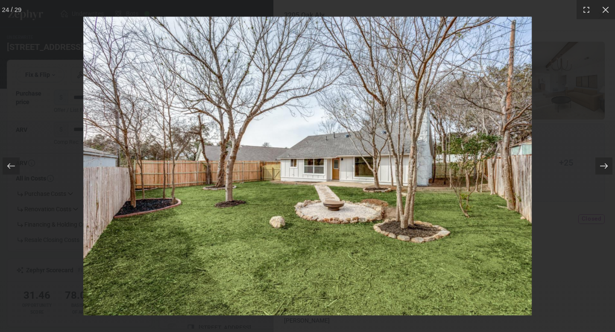
click at [607, 169] on icon at bounding box center [604, 166] width 9 height 9
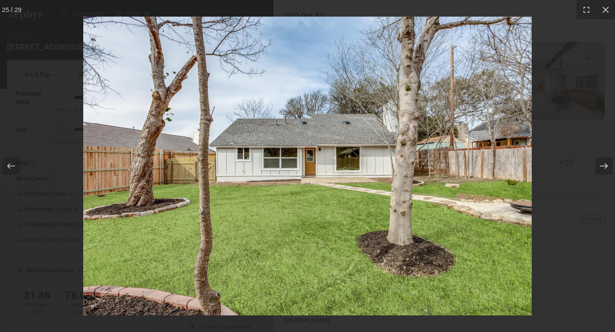
click at [607, 169] on icon at bounding box center [604, 166] width 9 height 9
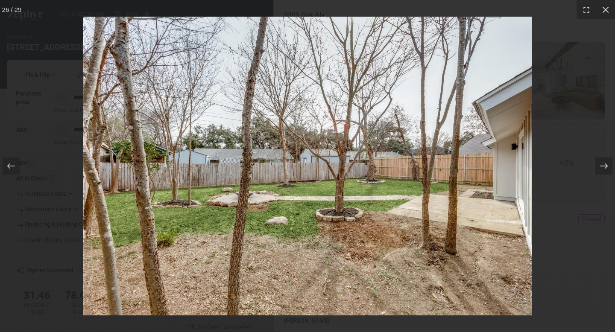
click at [607, 169] on icon at bounding box center [604, 166] width 9 height 9
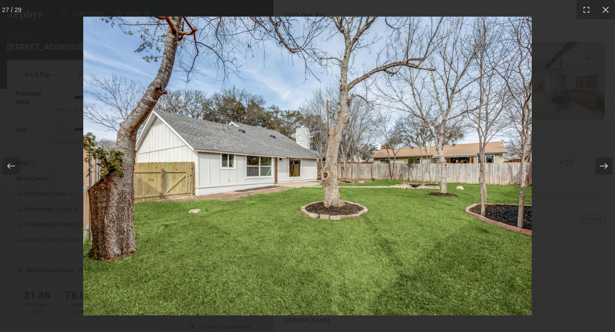
click at [607, 170] on icon at bounding box center [604, 166] width 9 height 9
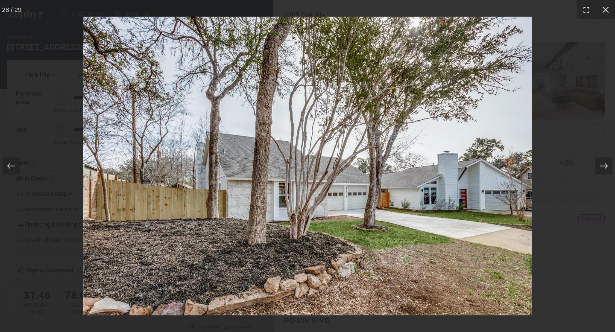
click at [607, 170] on icon at bounding box center [604, 166] width 9 height 9
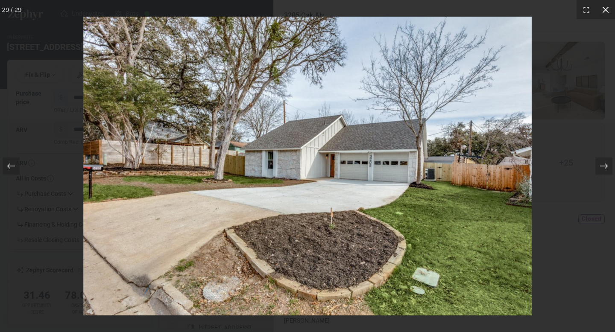
click at [607, 9] on icon at bounding box center [605, 10] width 9 height 9
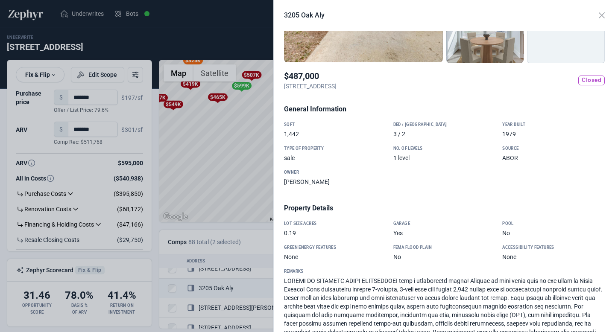
scroll to position [0, 0]
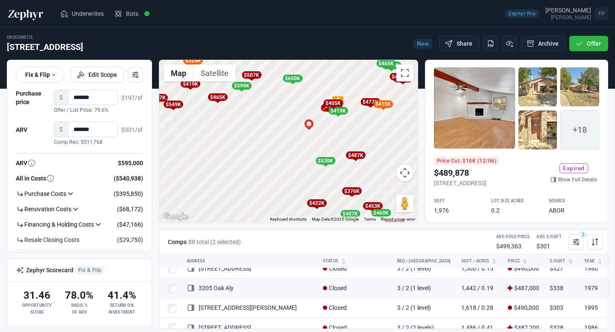
click at [236, 150] on div at bounding box center [307, 166] width 615 height 332
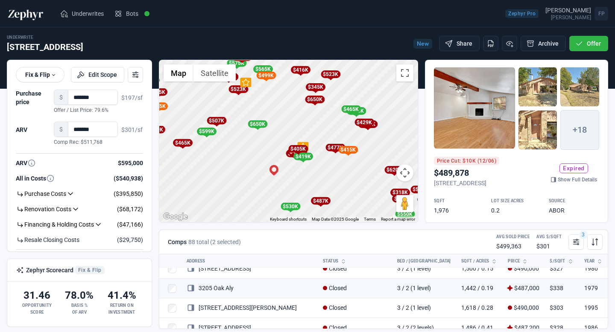
drag, startPoint x: 374, startPoint y: 135, endPoint x: 331, endPoint y: 191, distance: 70.7
click at [331, 191] on div "To activate drag with keyboard, press Alt + Enter. Once in keyboard drag state,…" at bounding box center [288, 141] width 258 height 162
click at [371, 139] on div "To activate drag with keyboard, press Alt + Enter. Once in keyboard drag state,…" at bounding box center [288, 141] width 258 height 162
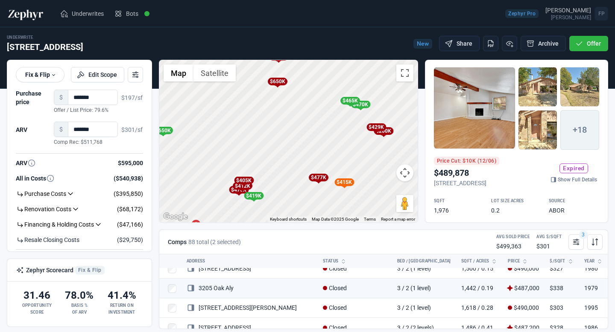
drag, startPoint x: 321, startPoint y: 129, endPoint x: 363, endPoint y: 164, distance: 54.0
click at [363, 164] on div "To activate drag with keyboard, press Alt + Enter. Once in keyboard drag state,…" at bounding box center [288, 141] width 258 height 162
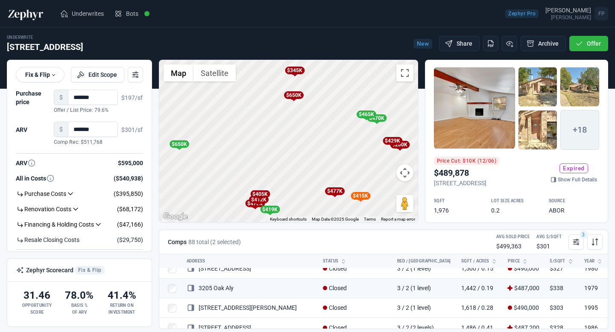
click at [293, 96] on div "$650K" at bounding box center [294, 95] width 20 height 8
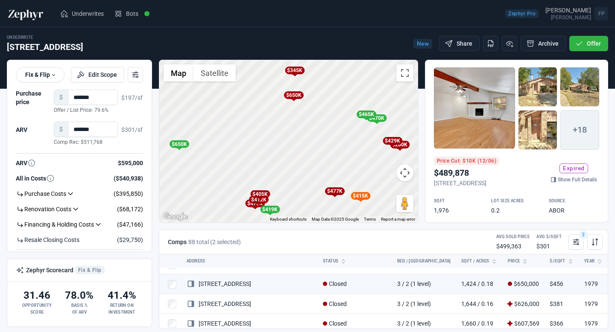
scroll to position [29, 0]
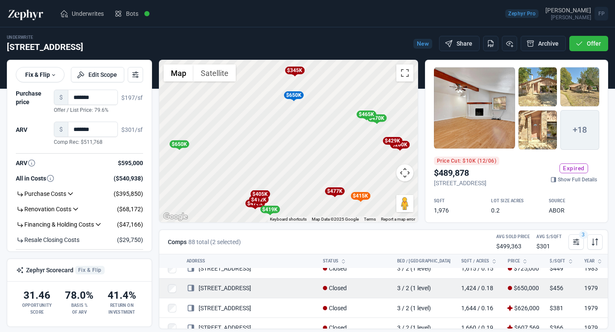
click at [237, 280] on td "[STREET_ADDRESS]" at bounding box center [250, 288] width 136 height 20
click at [239, 291] on link "[STREET_ADDRESS]" at bounding box center [219, 288] width 64 height 7
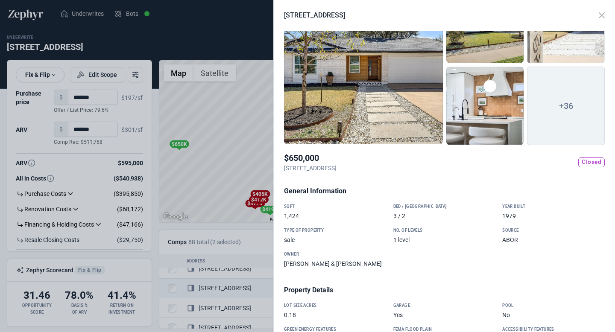
scroll to position [0, 0]
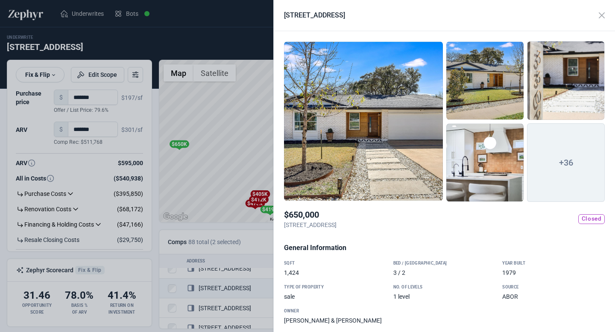
click at [247, 159] on div at bounding box center [307, 166] width 615 height 332
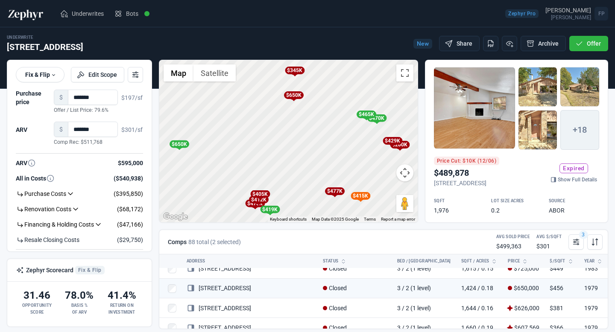
click at [399, 146] on div "$200K" at bounding box center [400, 145] width 20 height 8
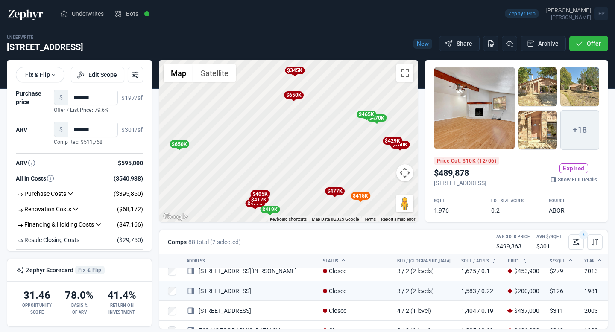
scroll to position [583, 0]
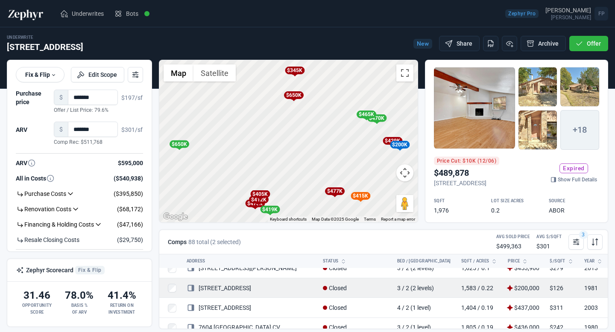
click at [225, 289] on link "[STREET_ADDRESS]" at bounding box center [219, 288] width 64 height 7
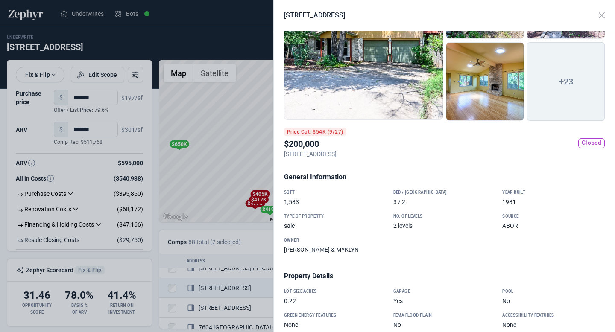
scroll to position [0, 0]
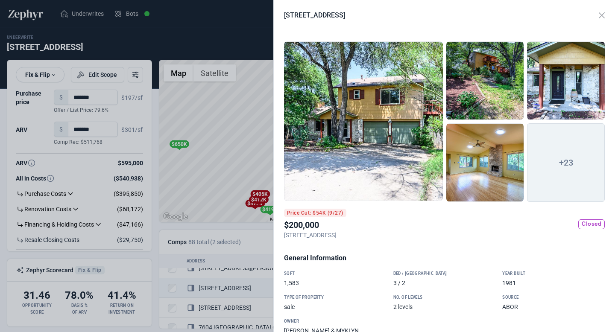
click at [376, 133] on div at bounding box center [363, 121] width 159 height 160
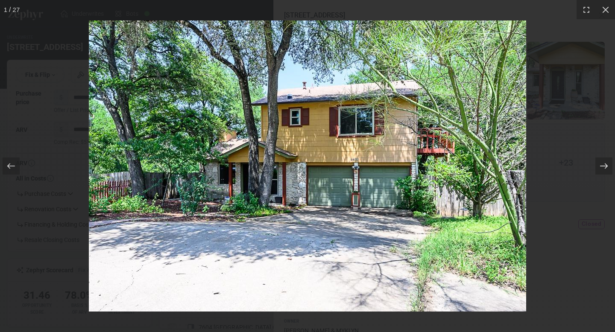
click at [603, 164] on icon at bounding box center [604, 166] width 9 height 9
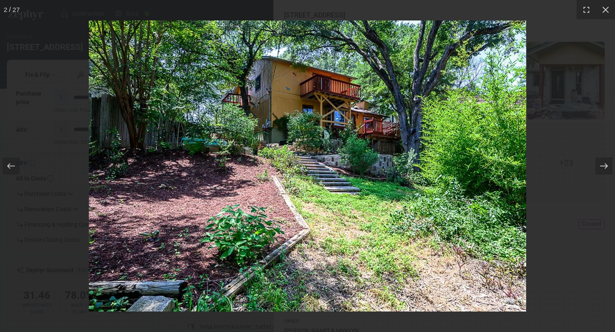
click at [603, 164] on icon at bounding box center [604, 166] width 9 height 9
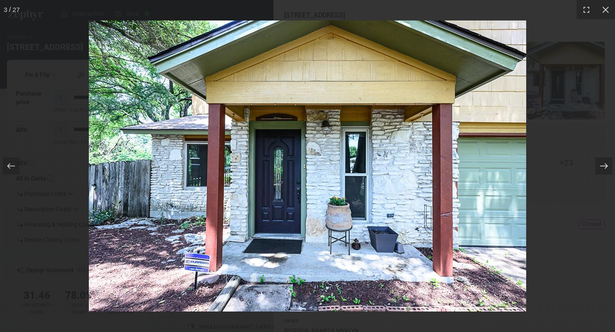
click at [603, 164] on icon at bounding box center [604, 166] width 9 height 9
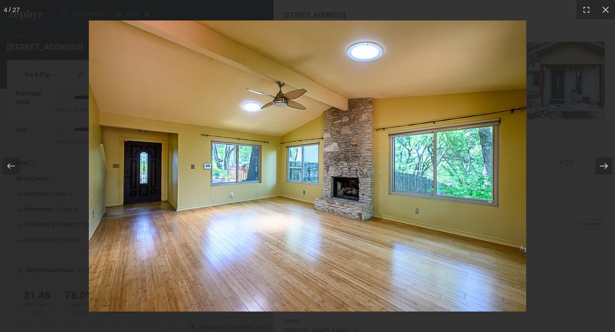
click at [603, 164] on icon at bounding box center [604, 166] width 9 height 9
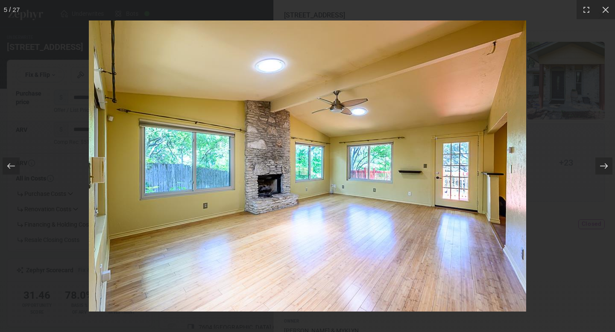
click at [603, 164] on icon at bounding box center [604, 166] width 9 height 9
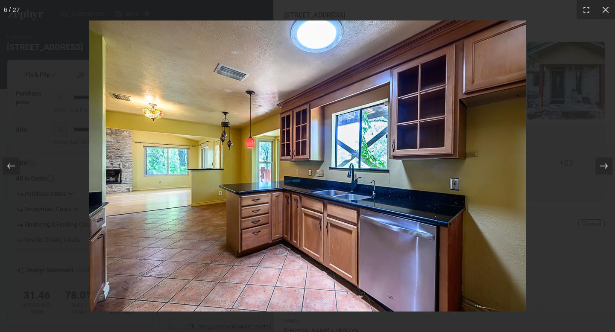
click at [603, 164] on icon at bounding box center [604, 166] width 9 height 9
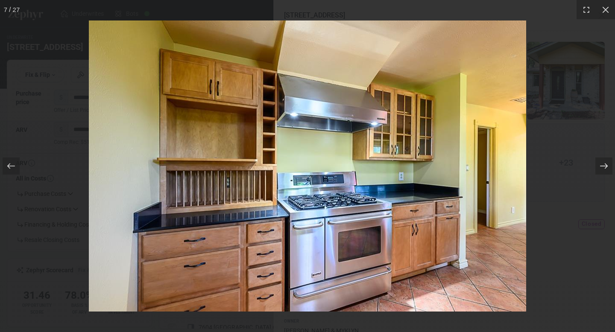
click at [603, 164] on icon at bounding box center [604, 166] width 9 height 9
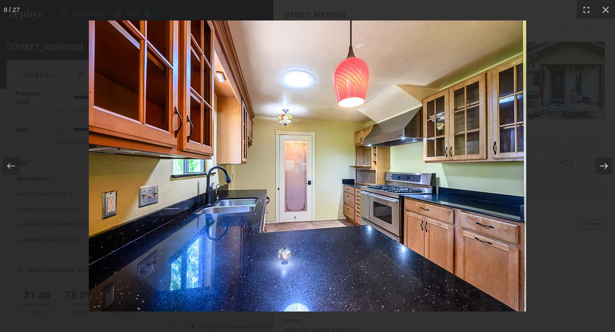
click at [603, 164] on icon at bounding box center [604, 166] width 9 height 9
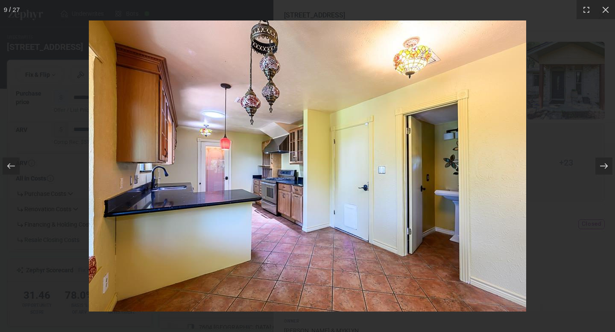
click at [603, 164] on icon at bounding box center [604, 166] width 9 height 9
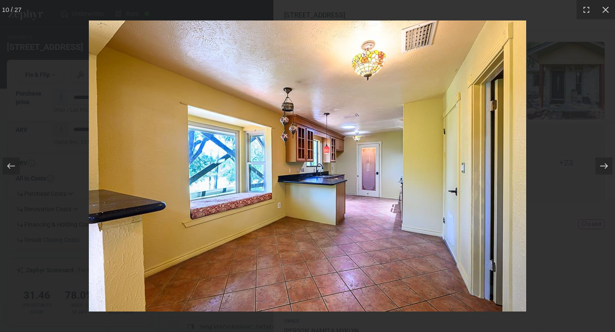
click at [603, 164] on icon at bounding box center [604, 166] width 9 height 9
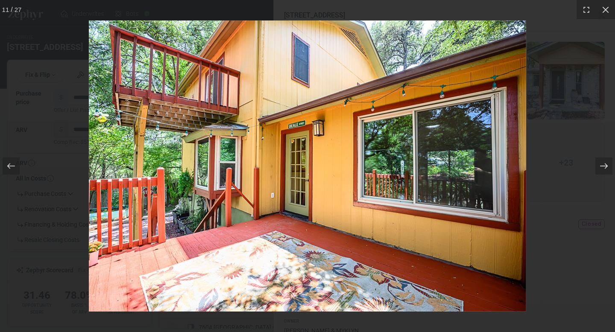
click at [603, 164] on icon at bounding box center [604, 166] width 9 height 9
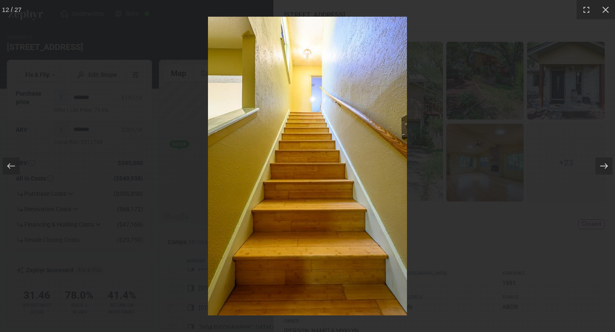
click at [603, 164] on icon at bounding box center [604, 166] width 9 height 9
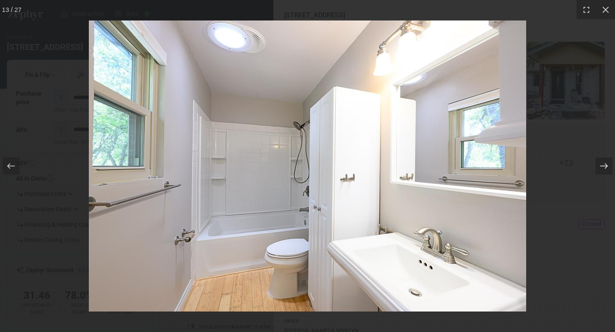
click at [603, 164] on icon at bounding box center [604, 166] width 9 height 9
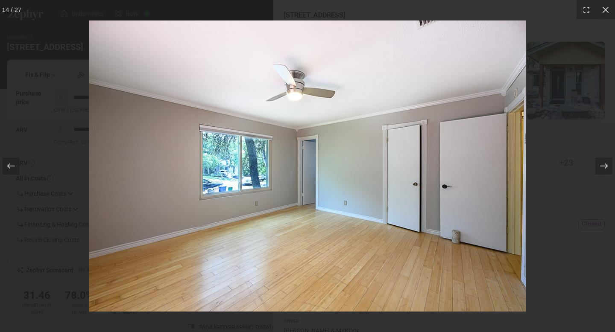
click at [603, 164] on icon at bounding box center [604, 166] width 9 height 9
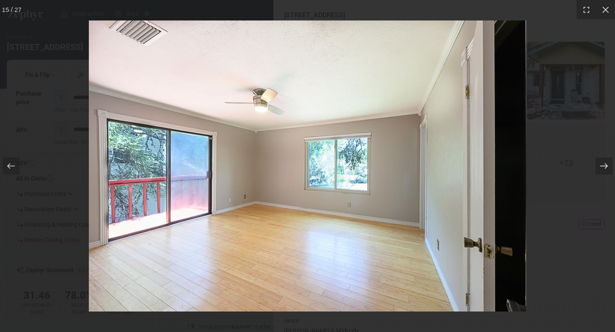
click at [603, 164] on icon at bounding box center [604, 166] width 9 height 9
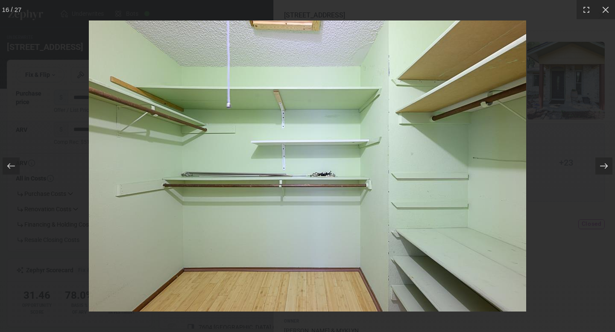
click at [603, 164] on icon at bounding box center [604, 166] width 9 height 9
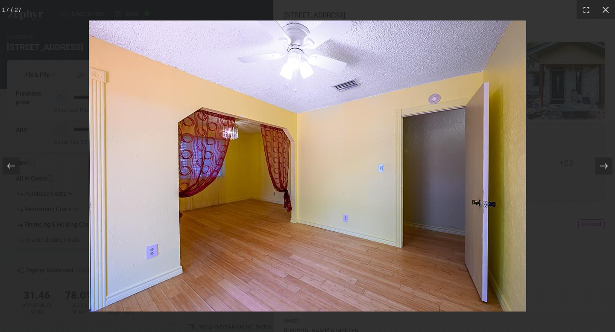
click at [603, 164] on icon at bounding box center [604, 166] width 9 height 9
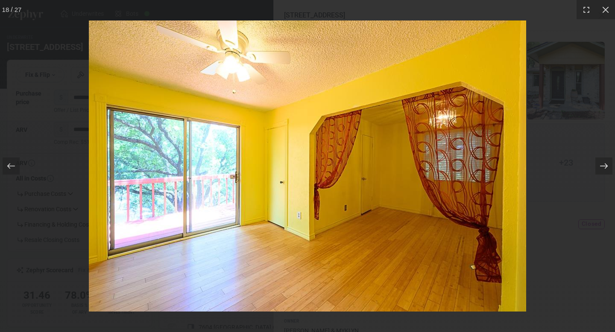
click at [603, 164] on icon at bounding box center [604, 166] width 9 height 9
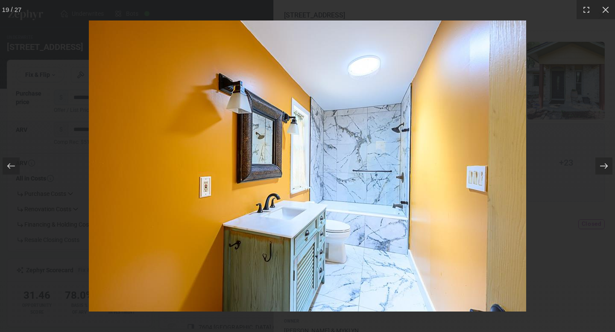
click at [603, 164] on icon at bounding box center [604, 166] width 9 height 9
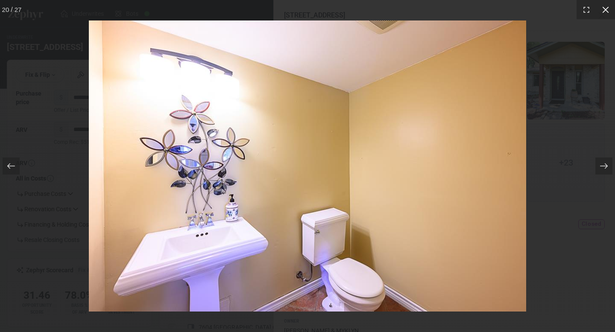
click at [607, 13] on icon at bounding box center [605, 10] width 9 height 9
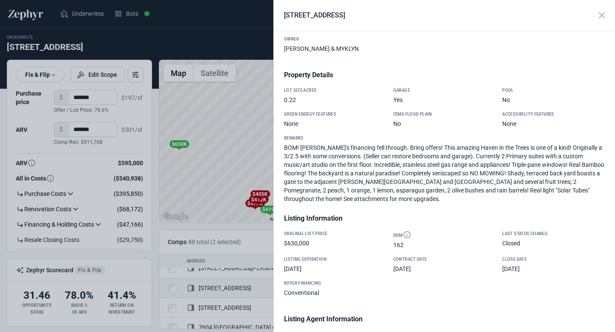
scroll to position [292, 0]
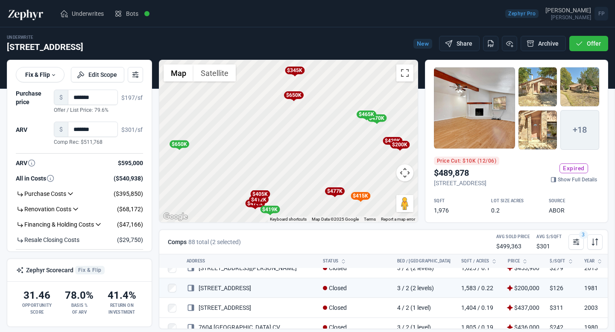
click at [240, 152] on div at bounding box center [307, 166] width 615 height 332
click at [387, 143] on div "$429K" at bounding box center [393, 141] width 20 height 8
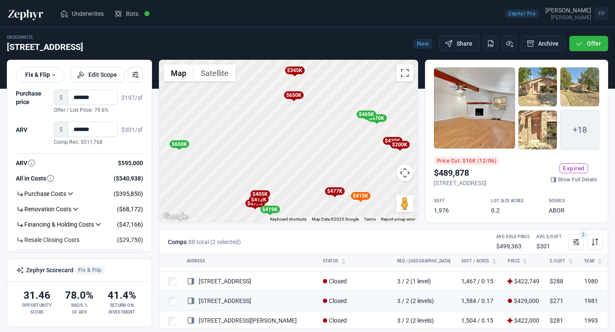
scroll to position [741, 0]
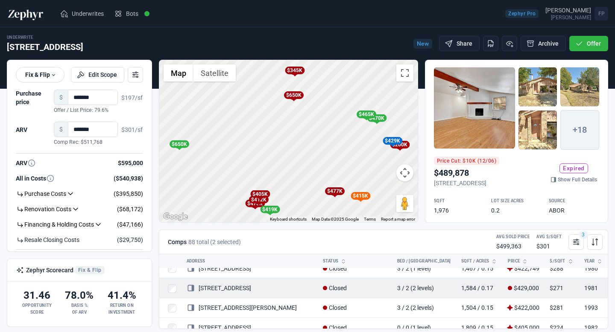
click at [240, 291] on link "[STREET_ADDRESS]" at bounding box center [219, 288] width 64 height 7
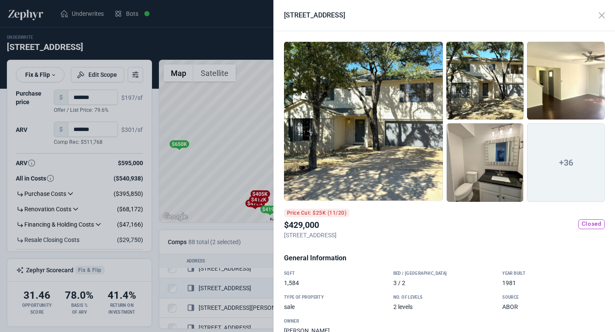
click at [400, 169] on div at bounding box center [363, 121] width 159 height 160
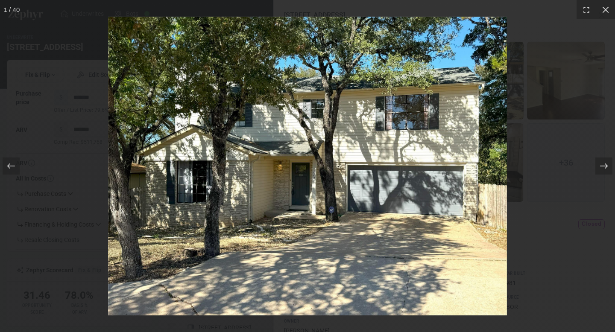
click at [602, 164] on icon at bounding box center [604, 166] width 9 height 9
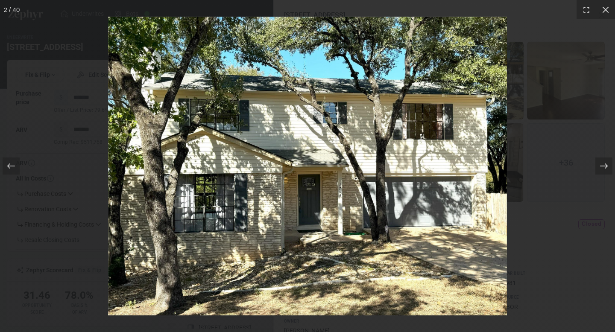
click at [602, 164] on icon at bounding box center [604, 166] width 9 height 9
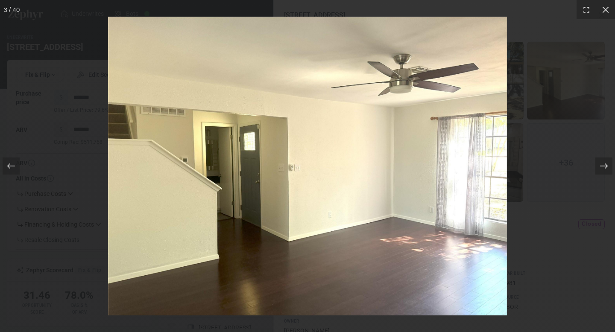
click at [602, 164] on icon at bounding box center [604, 166] width 9 height 9
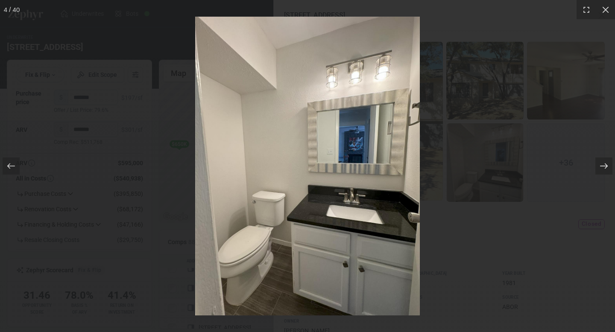
click at [602, 164] on icon at bounding box center [604, 166] width 9 height 9
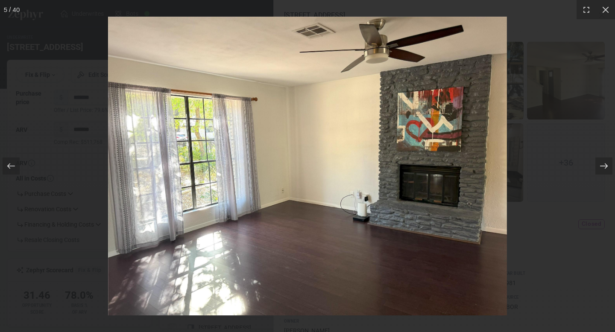
click at [602, 164] on icon at bounding box center [604, 166] width 9 height 9
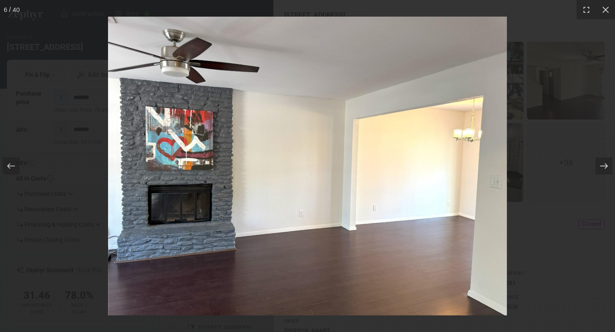
click at [602, 164] on icon at bounding box center [604, 166] width 9 height 9
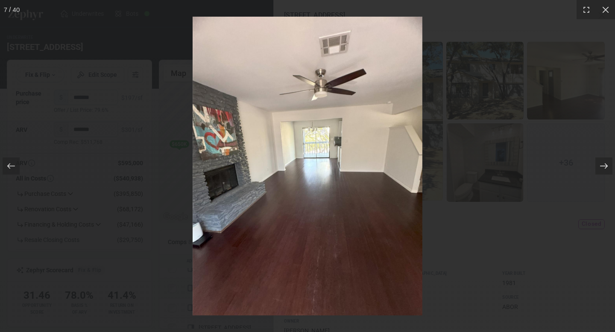
click at [602, 164] on icon at bounding box center [604, 166] width 9 height 9
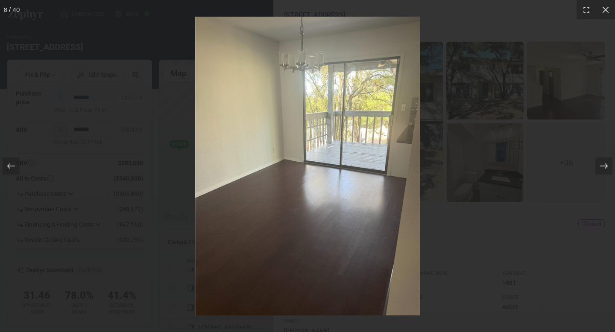
click at [602, 164] on icon at bounding box center [604, 166] width 9 height 9
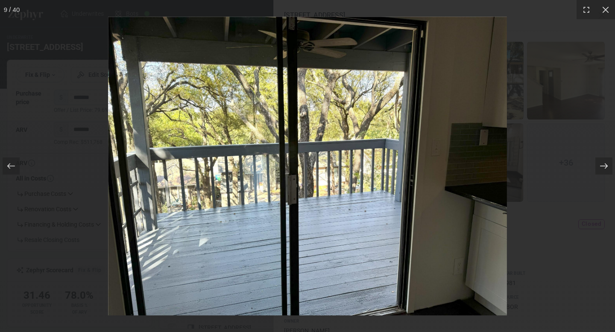
click at [602, 164] on icon at bounding box center [604, 166] width 9 height 9
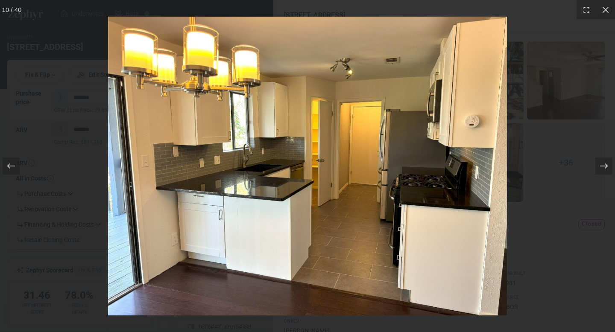
click at [602, 164] on icon at bounding box center [604, 166] width 9 height 9
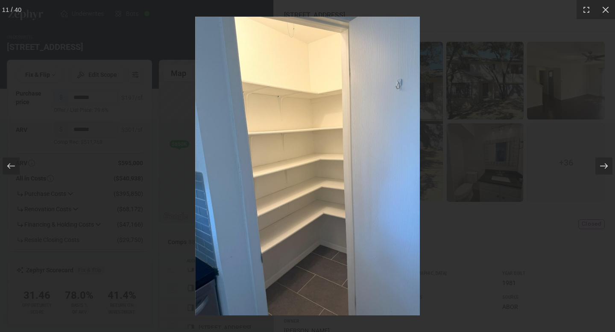
click at [602, 164] on icon at bounding box center [604, 166] width 9 height 9
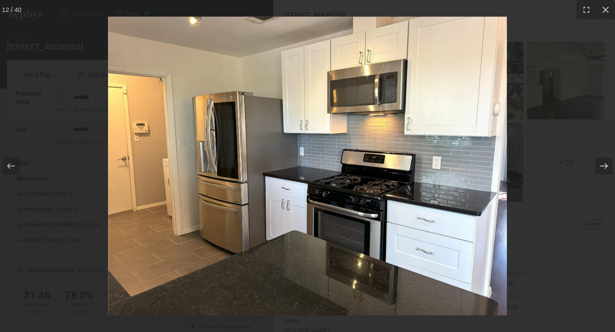
click at [602, 164] on icon at bounding box center [604, 166] width 9 height 9
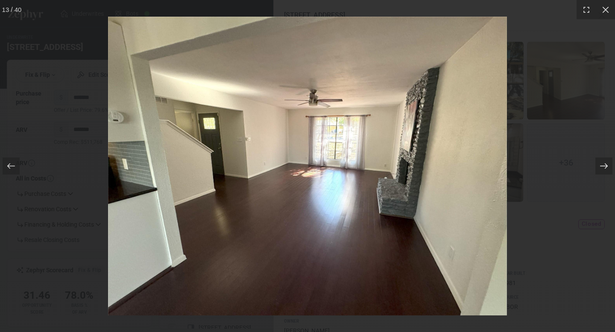
click at [602, 164] on icon at bounding box center [604, 166] width 9 height 9
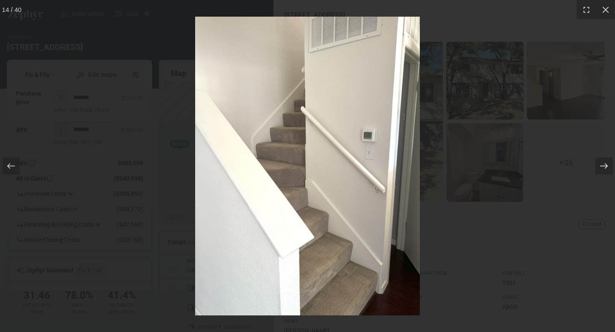
click at [602, 164] on icon at bounding box center [604, 166] width 9 height 9
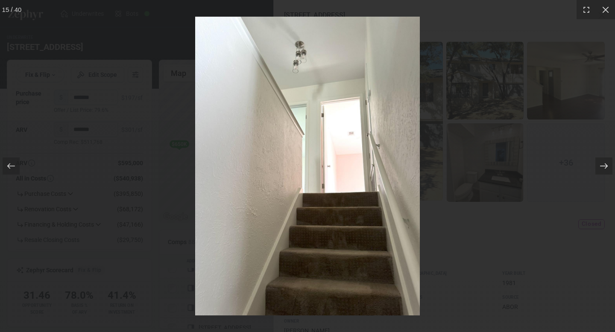
click at [602, 164] on icon at bounding box center [604, 166] width 9 height 9
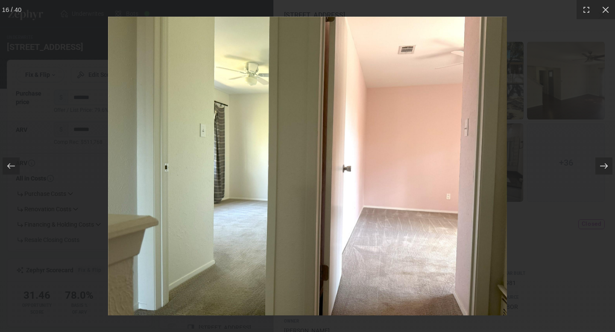
click at [602, 164] on icon at bounding box center [604, 166] width 9 height 9
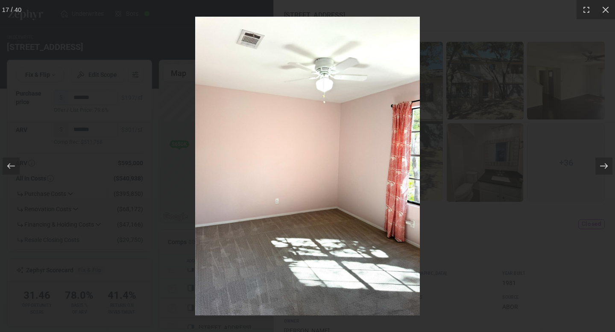
click at [602, 164] on icon at bounding box center [604, 166] width 9 height 9
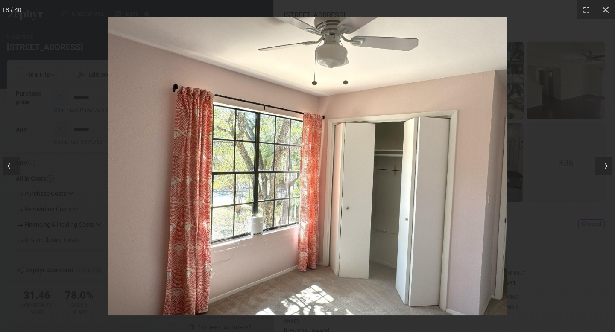
click at [602, 164] on icon at bounding box center [604, 166] width 9 height 9
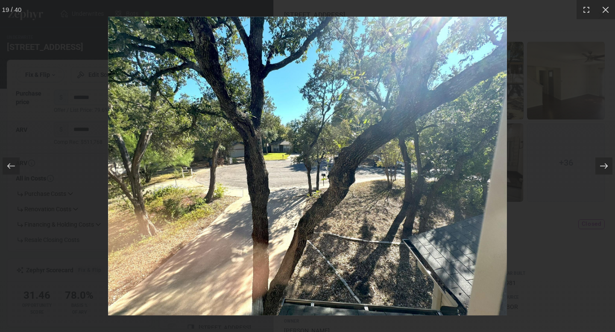
click at [602, 164] on icon at bounding box center [604, 166] width 9 height 9
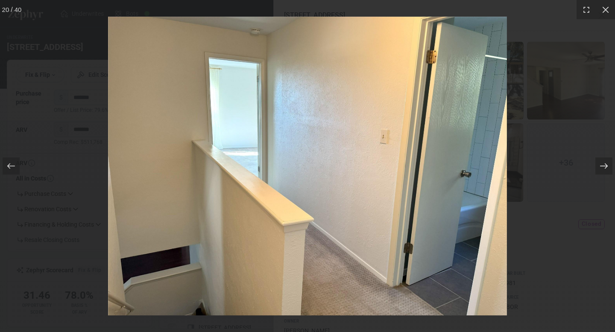
click at [602, 164] on icon at bounding box center [604, 166] width 9 height 9
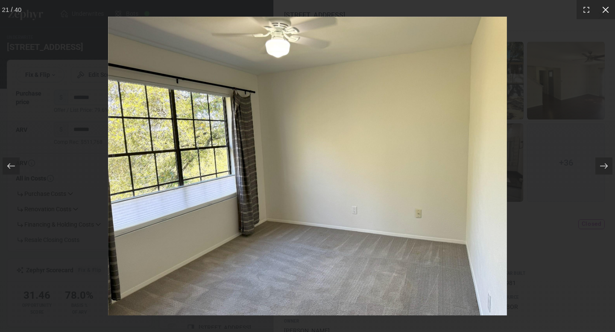
click at [604, 13] on icon at bounding box center [605, 10] width 9 height 9
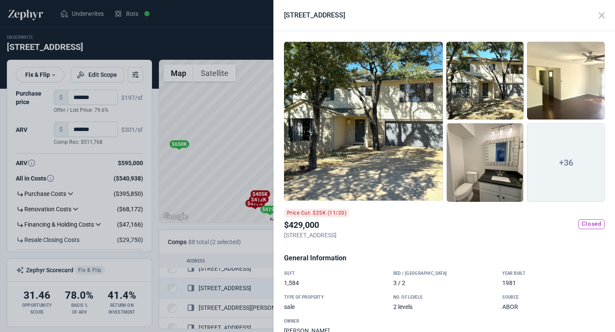
click at [235, 156] on div at bounding box center [307, 166] width 615 height 332
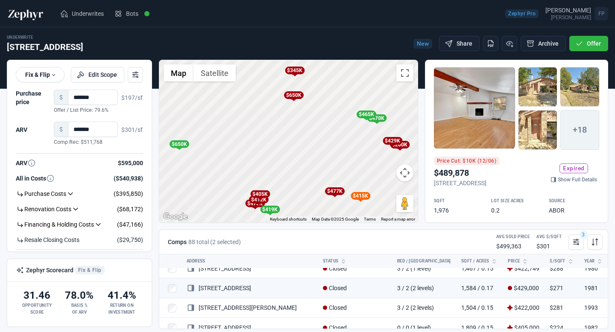
click at [182, 146] on div "$650K" at bounding box center [179, 145] width 20 height 8
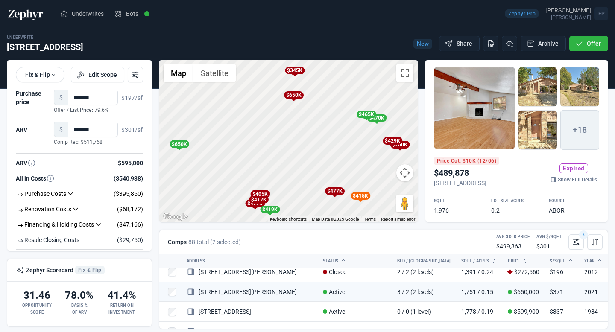
scroll to position [1196, 0]
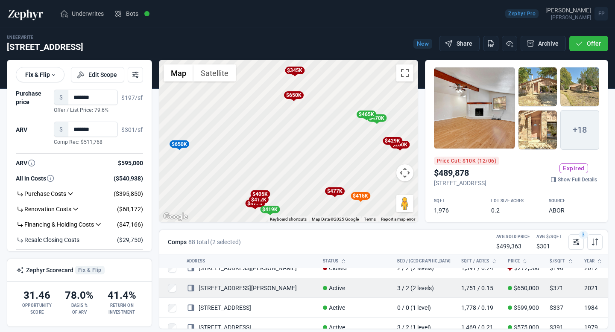
click at [231, 287] on link "[STREET_ADDRESS][PERSON_NAME]" at bounding box center [242, 288] width 110 height 7
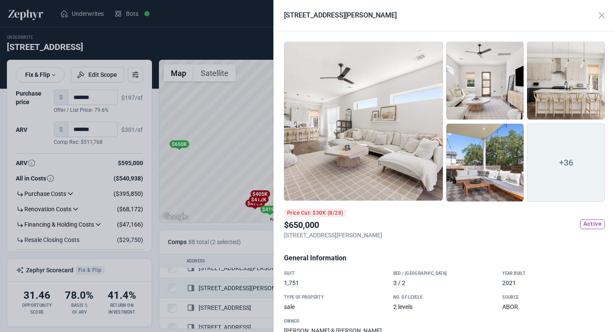
click at [234, 158] on div at bounding box center [307, 166] width 615 height 332
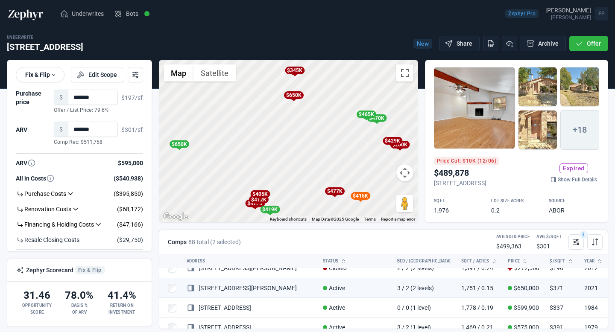
click at [182, 147] on div "$650K" at bounding box center [179, 145] width 20 height 8
click at [173, 144] on div "$650K" at bounding box center [179, 145] width 20 height 8
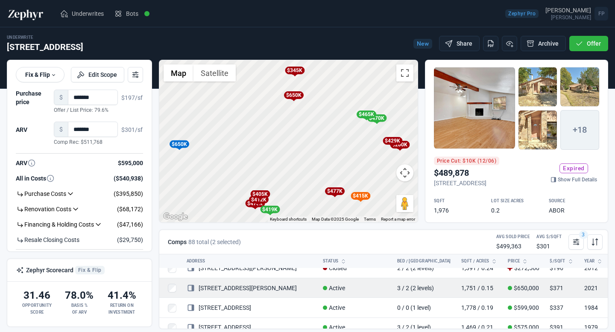
click at [220, 287] on link "[STREET_ADDRESS][PERSON_NAME]" at bounding box center [242, 288] width 110 height 7
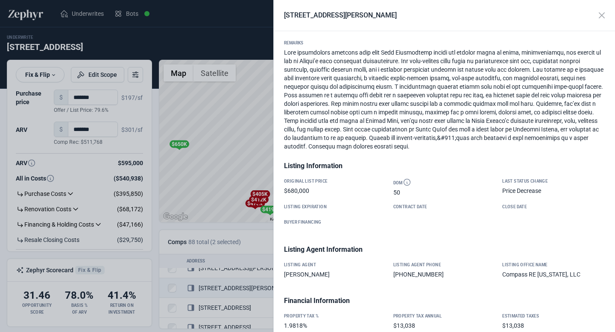
scroll to position [379, 0]
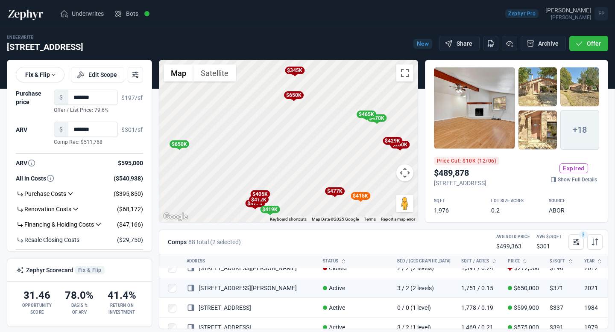
click at [232, 123] on div at bounding box center [307, 166] width 615 height 332
click at [334, 192] on div "$477K" at bounding box center [335, 192] width 20 height 8
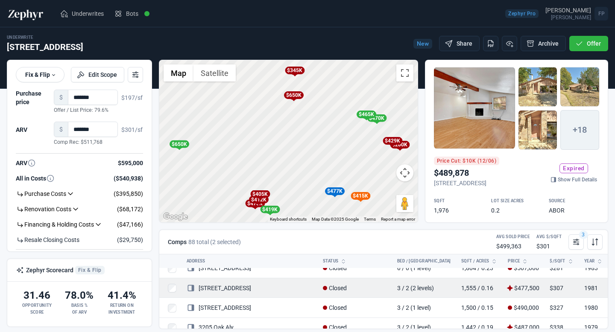
click at [234, 288] on link "[STREET_ADDRESS]" at bounding box center [219, 288] width 64 height 7
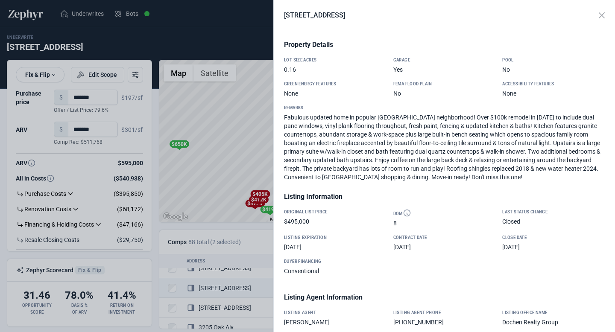
scroll to position [0, 0]
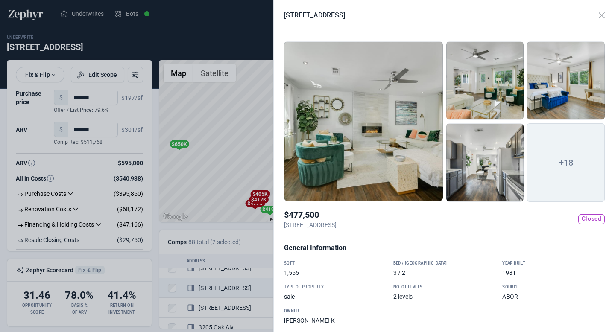
click at [412, 126] on div at bounding box center [363, 121] width 159 height 160
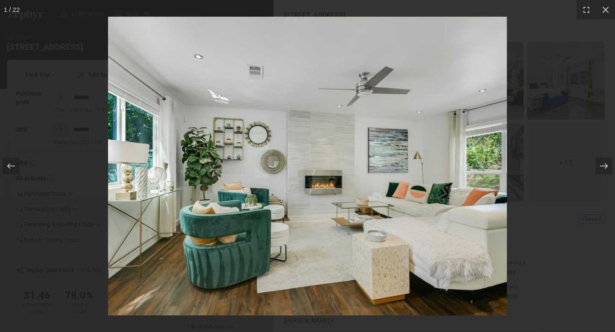
click at [609, 167] on div at bounding box center [603, 166] width 17 height 17
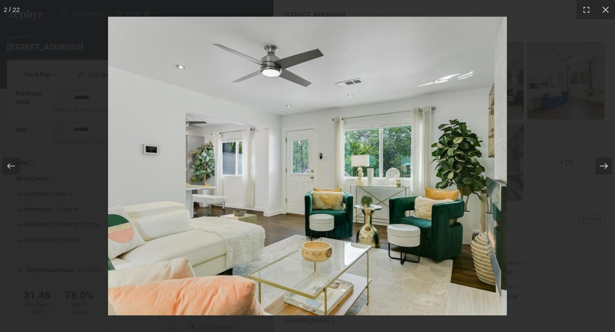
click at [609, 167] on div at bounding box center [603, 166] width 17 height 17
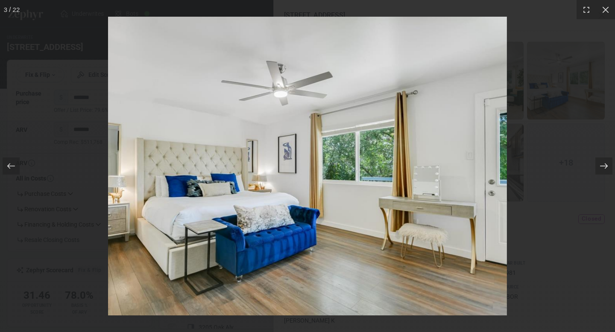
click at [609, 167] on div at bounding box center [603, 166] width 17 height 17
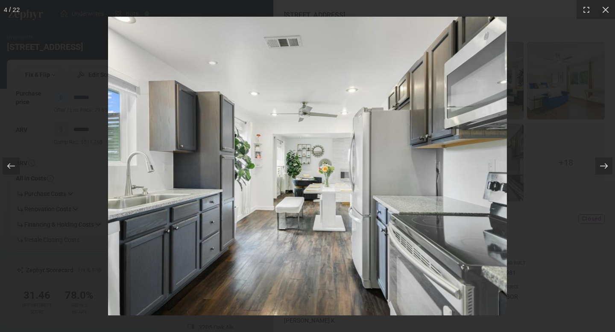
click at [609, 167] on div at bounding box center [603, 166] width 17 height 17
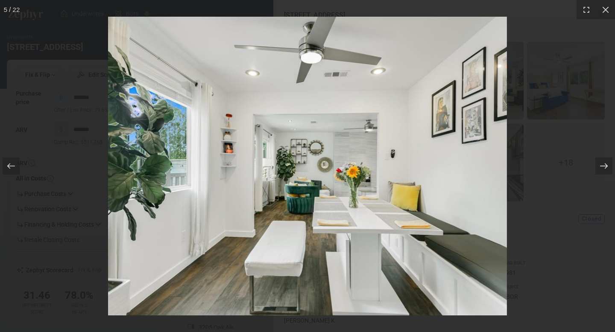
click at [609, 167] on div at bounding box center [603, 166] width 17 height 17
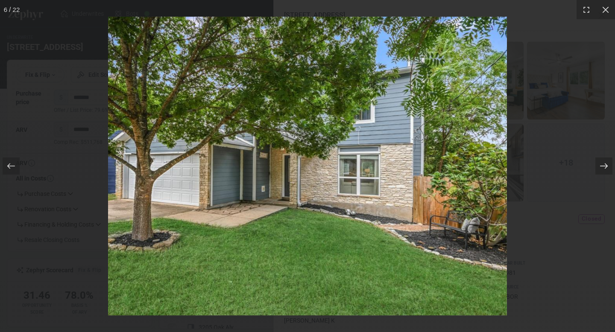
click at [609, 167] on div at bounding box center [603, 166] width 17 height 17
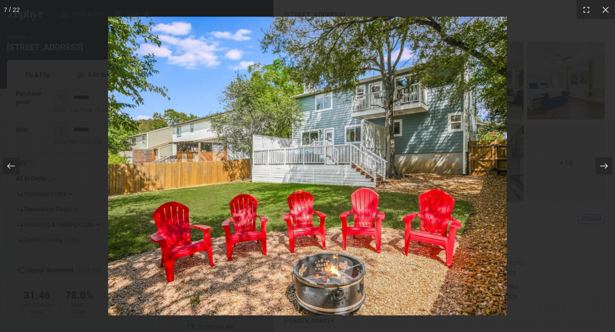
click at [609, 167] on div at bounding box center [603, 166] width 17 height 17
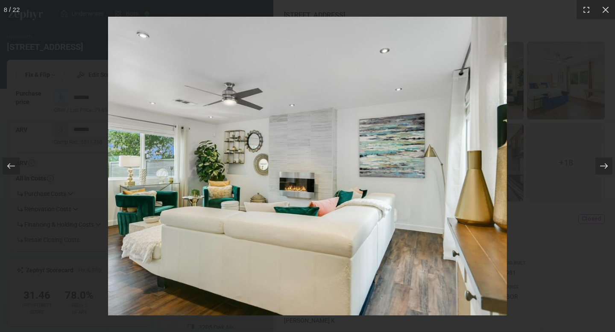
click at [609, 167] on div at bounding box center [603, 166] width 17 height 17
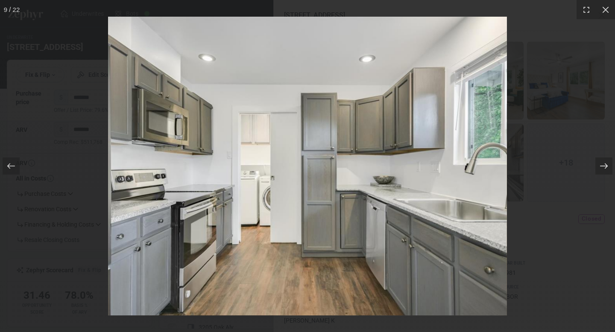
click at [609, 167] on div at bounding box center [603, 166] width 17 height 17
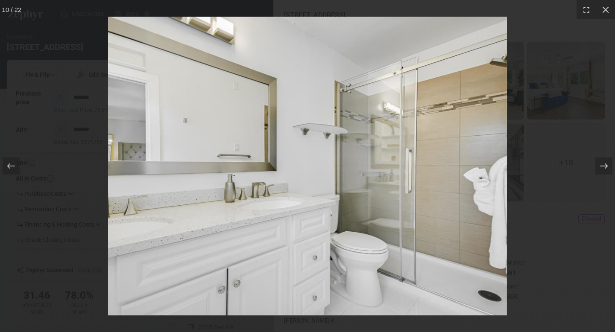
click at [609, 167] on div at bounding box center [603, 166] width 17 height 17
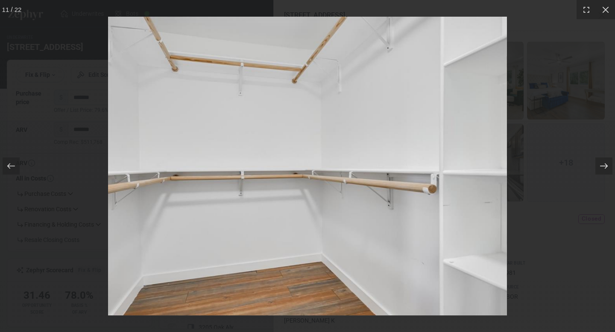
click at [609, 167] on div at bounding box center [603, 166] width 17 height 17
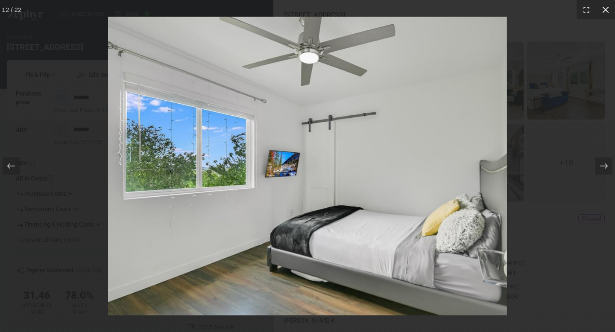
click at [608, 6] on icon at bounding box center [605, 10] width 9 height 9
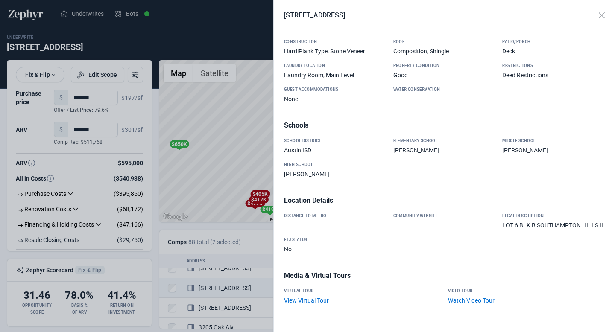
scroll to position [737, 0]
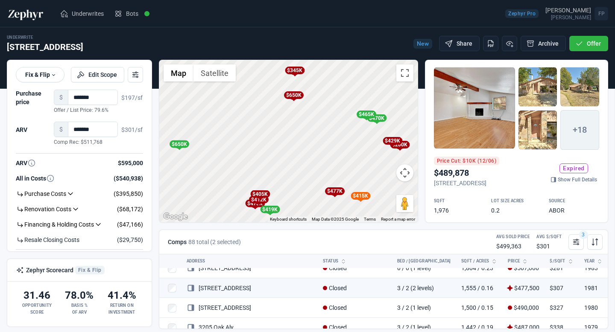
click at [248, 160] on div at bounding box center [307, 166] width 615 height 332
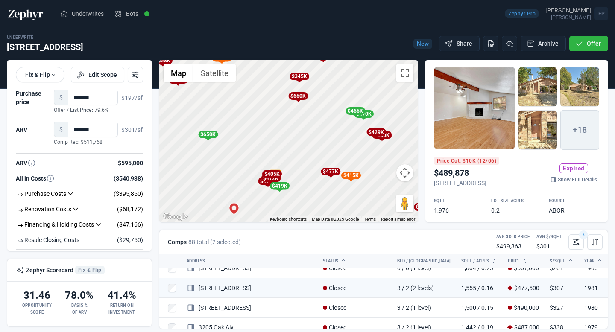
click at [299, 78] on div "$345K" at bounding box center [299, 77] width 20 height 8
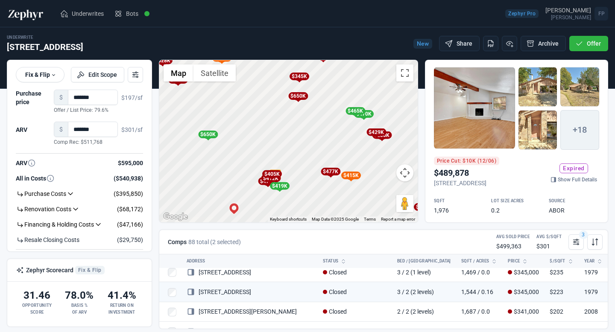
scroll to position [1019, 0]
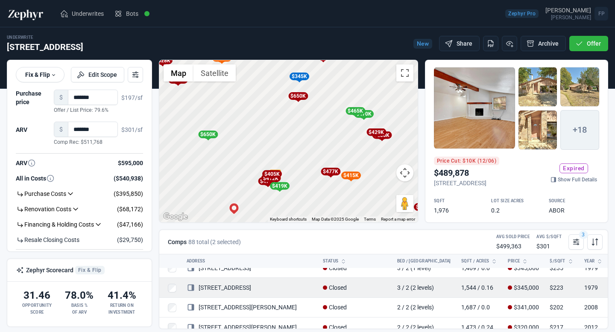
click at [236, 287] on link "[STREET_ADDRESS]" at bounding box center [219, 287] width 64 height 7
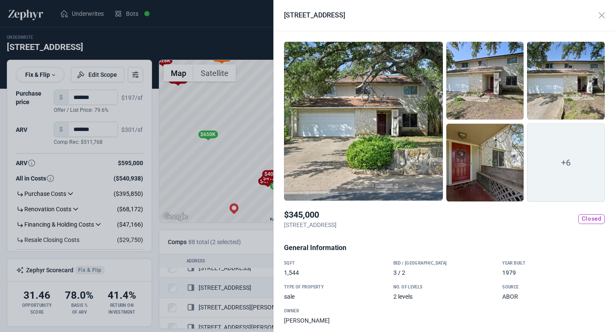
click at [372, 148] on div at bounding box center [363, 121] width 159 height 160
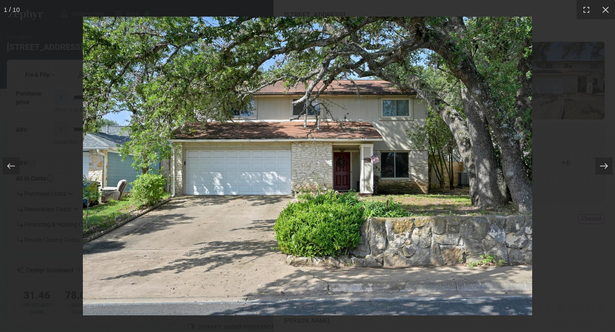
click at [603, 169] on icon at bounding box center [604, 166] width 9 height 9
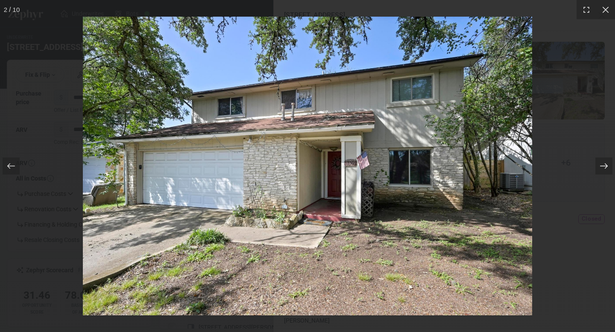
click at [603, 169] on icon at bounding box center [604, 166] width 9 height 9
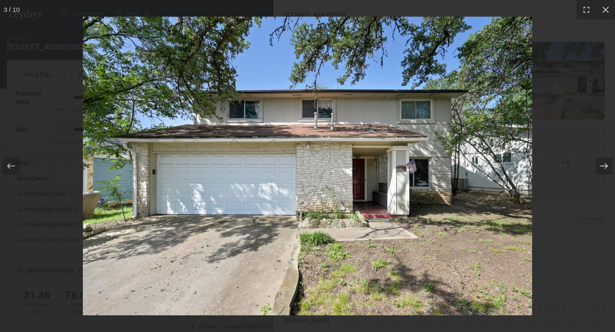
click at [603, 169] on icon at bounding box center [604, 166] width 9 height 9
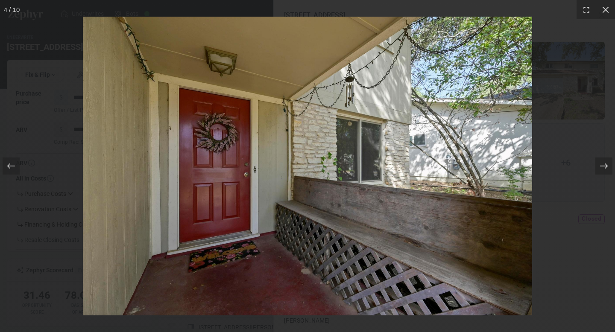
click at [603, 169] on icon at bounding box center [604, 166] width 9 height 9
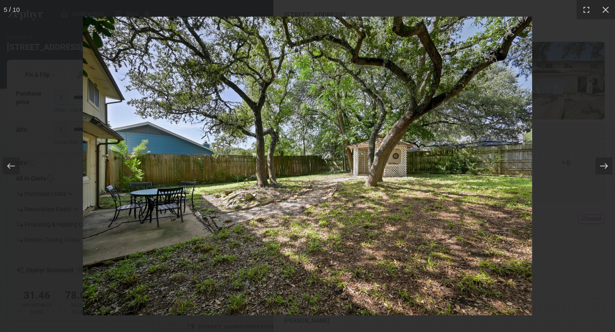
click at [603, 169] on icon at bounding box center [604, 166] width 9 height 9
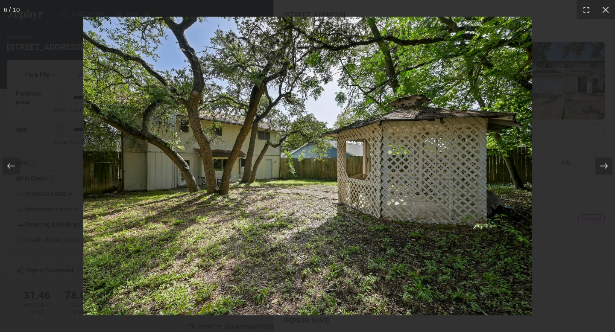
click at [603, 169] on icon at bounding box center [604, 166] width 9 height 9
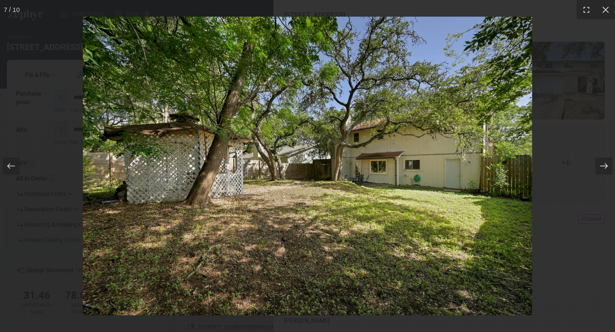
click at [603, 169] on icon at bounding box center [604, 166] width 9 height 9
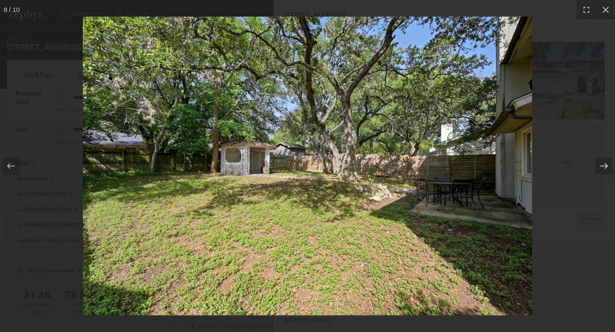
click at [603, 169] on icon at bounding box center [604, 166] width 9 height 9
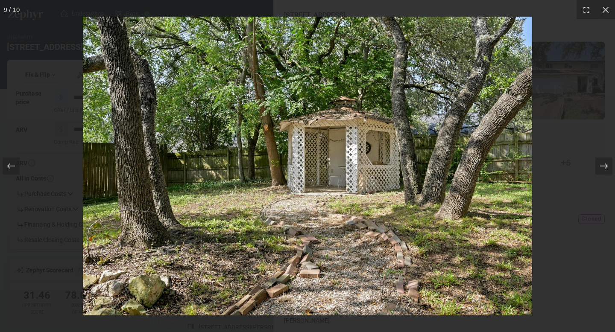
click at [603, 169] on icon at bounding box center [604, 166] width 9 height 9
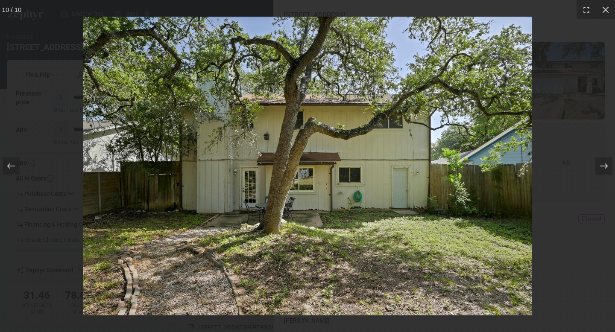
click at [603, 169] on icon at bounding box center [604, 166] width 9 height 9
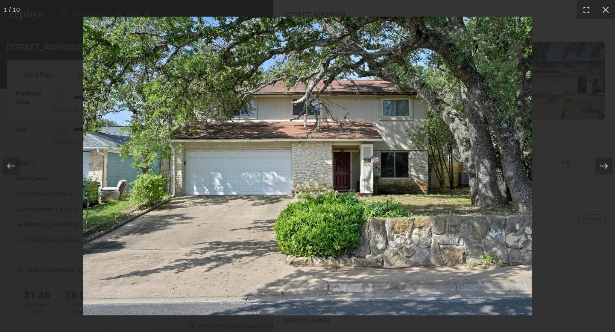
click at [603, 169] on icon at bounding box center [604, 166] width 9 height 9
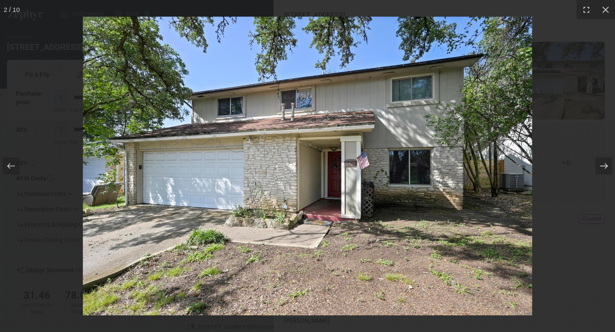
click at [603, 169] on icon at bounding box center [604, 166] width 9 height 9
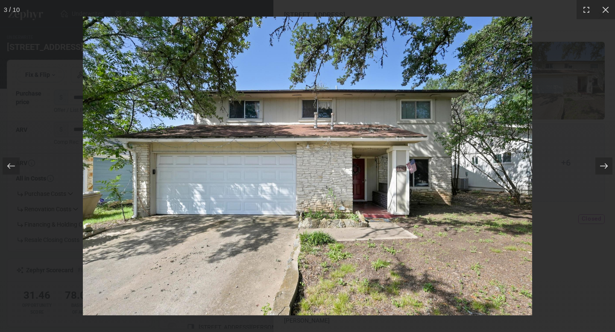
click at [603, 169] on icon at bounding box center [604, 166] width 9 height 9
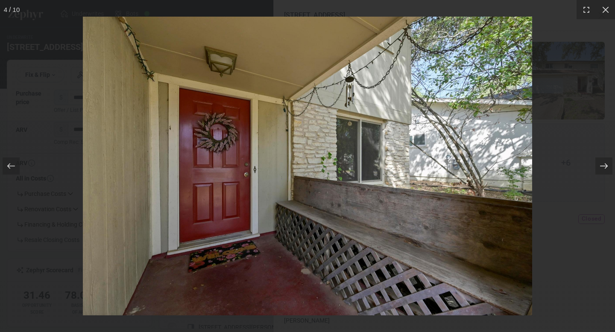
click at [603, 169] on icon at bounding box center [604, 166] width 9 height 9
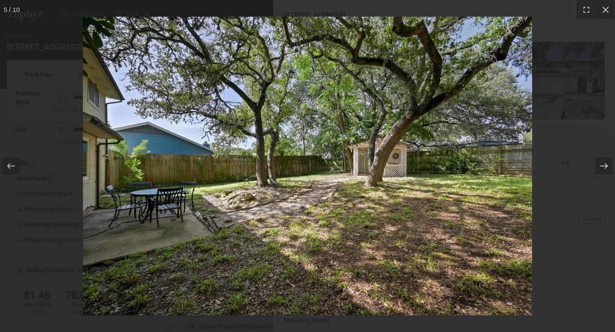
click at [603, 170] on icon at bounding box center [604, 166] width 9 height 9
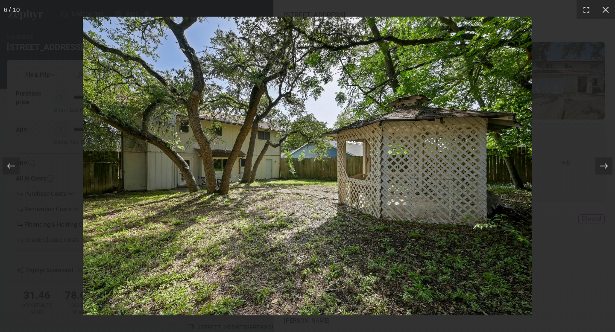
click at [603, 170] on icon at bounding box center [604, 166] width 9 height 9
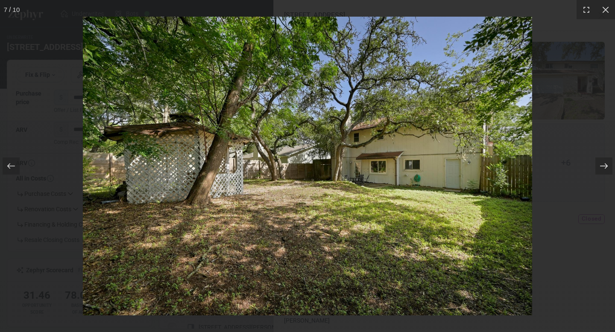
click at [603, 170] on icon at bounding box center [604, 166] width 9 height 9
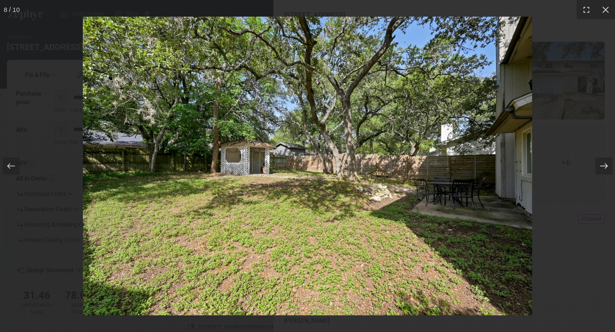
click at [603, 170] on icon at bounding box center [604, 166] width 9 height 9
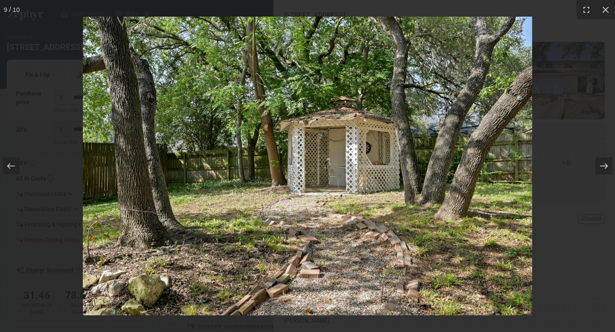
click at [603, 170] on icon at bounding box center [604, 166] width 9 height 9
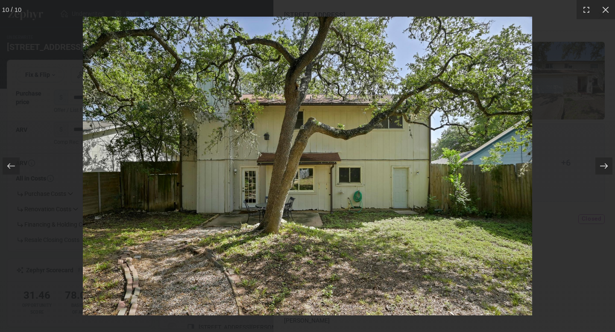
click at [603, 170] on icon at bounding box center [604, 166] width 9 height 9
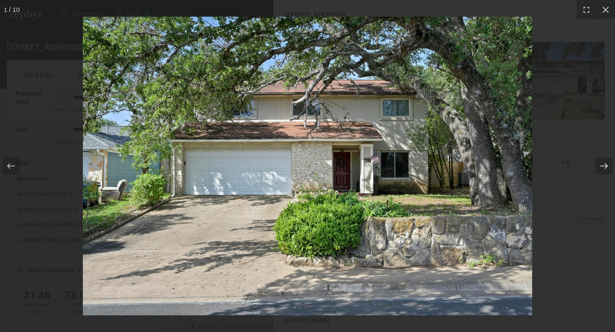
click at [603, 170] on icon at bounding box center [604, 166] width 9 height 9
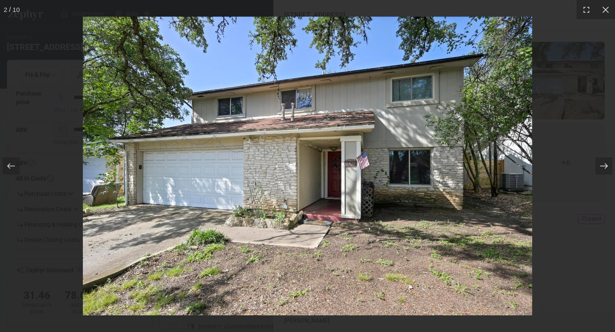
click at [603, 170] on icon at bounding box center [604, 166] width 9 height 9
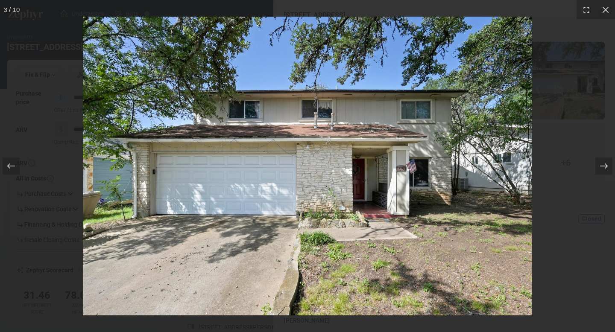
click at [603, 170] on icon at bounding box center [604, 166] width 9 height 9
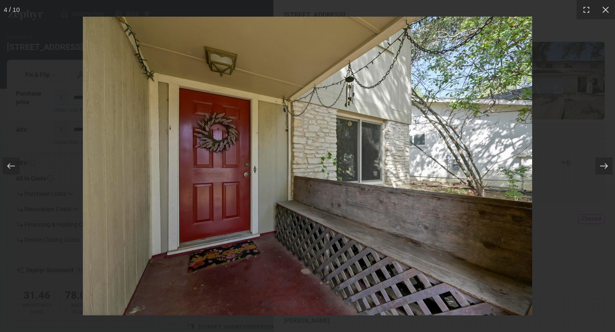
click at [603, 170] on icon at bounding box center [604, 166] width 9 height 9
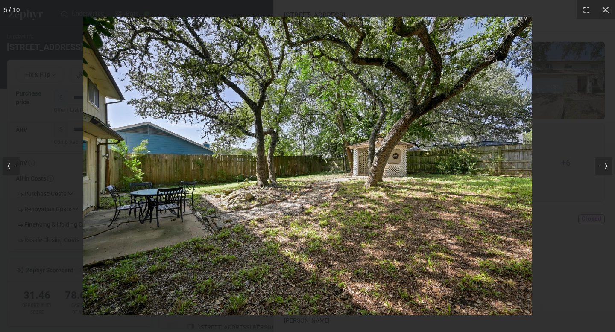
click at [603, 170] on icon at bounding box center [604, 166] width 9 height 9
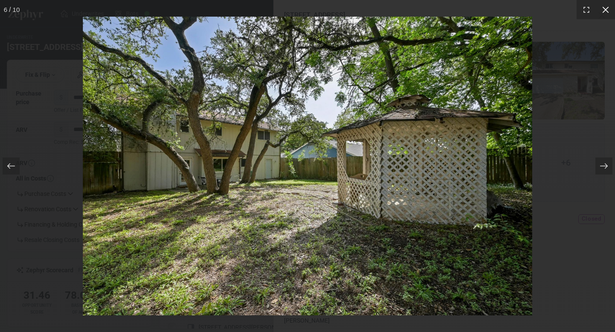
click at [605, 11] on icon at bounding box center [605, 10] width 9 height 9
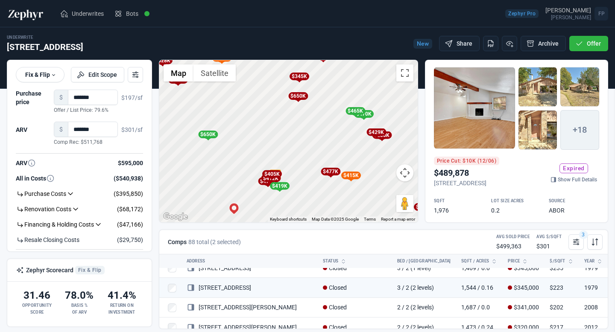
click at [213, 44] on div at bounding box center [307, 166] width 615 height 332
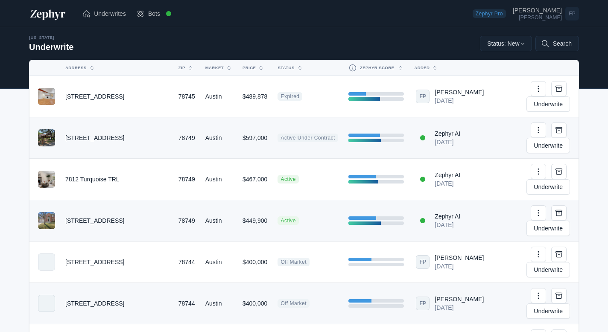
click at [115, 92] on td "[STREET_ADDRESS]" at bounding box center [116, 96] width 113 height 41
click at [254, 86] on td "$489,878" at bounding box center [254, 96] width 35 height 41
click at [554, 97] on link "Underwrite" at bounding box center [549, 104] width 44 height 15
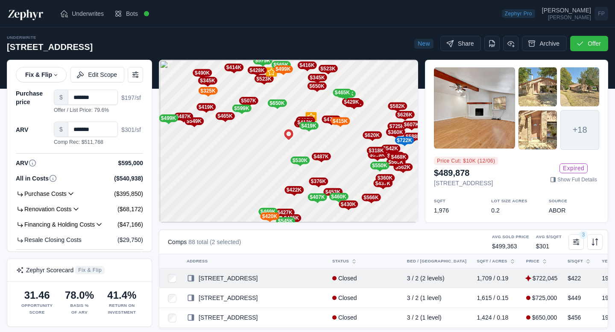
click at [243, 275] on link "[STREET_ADDRESS]" at bounding box center [222, 278] width 71 height 7
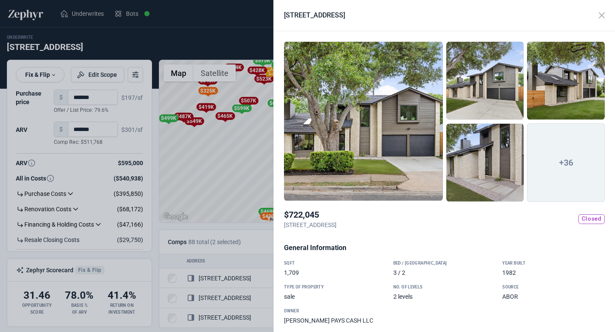
click at [429, 234] on div "+36 $722,045 [STREET_ADDRESS] Closed General Information SQFT 1,709 Bed / Bath …" at bounding box center [444, 181] width 341 height 301
click at [602, 14] on button "Close" at bounding box center [602, 15] width 16 height 16
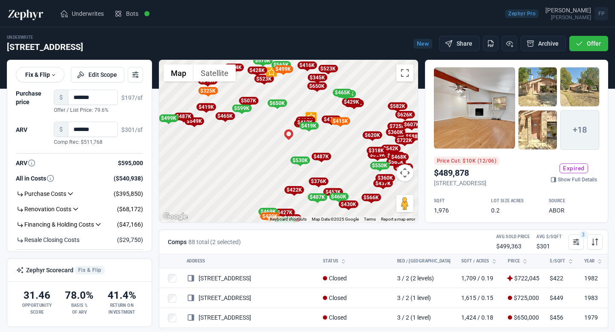
click at [275, 160] on div "To activate drag with keyboard, press Alt + Enter. Once in keyboard drag state,…" at bounding box center [288, 141] width 258 height 162
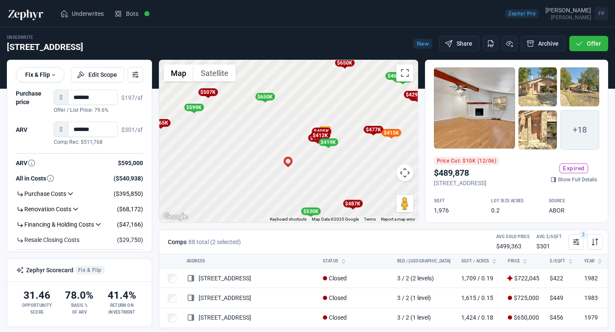
drag, startPoint x: 318, startPoint y: 138, endPoint x: 321, endPoint y: 172, distance: 33.9
click at [321, 172] on div "To activate drag with keyboard, press Alt + Enter. Once in keyboard drag state,…" at bounding box center [288, 141] width 258 height 162
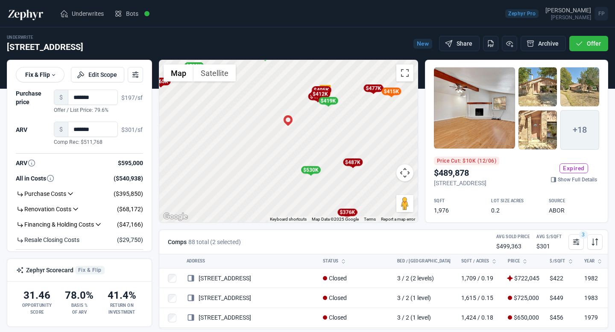
drag, startPoint x: 322, startPoint y: 185, endPoint x: 322, endPoint y: 139, distance: 45.7
click at [322, 139] on div "To activate drag with keyboard, press Alt + Enter. Once in keyboard drag state,…" at bounding box center [288, 141] width 258 height 162
click at [354, 163] on div "$487K" at bounding box center [353, 162] width 20 height 8
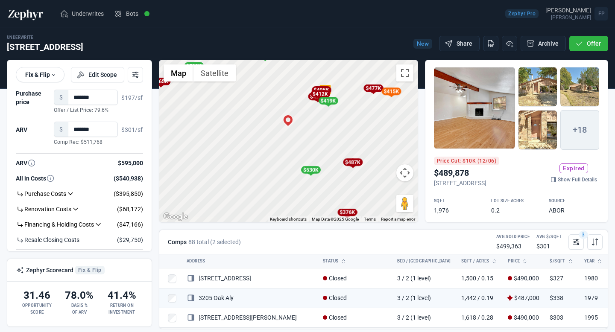
scroll to position [425, 0]
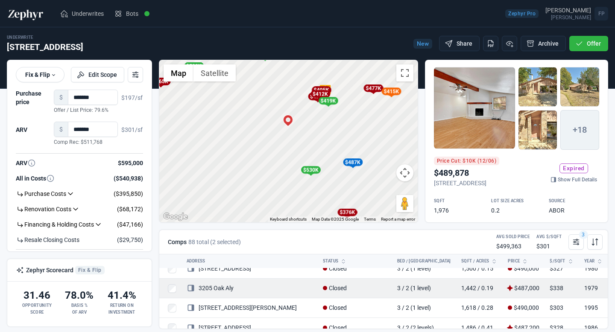
click at [230, 287] on link "3205 Oak Aly" at bounding box center [210, 288] width 47 height 7
